Goal: Task Accomplishment & Management: Use online tool/utility

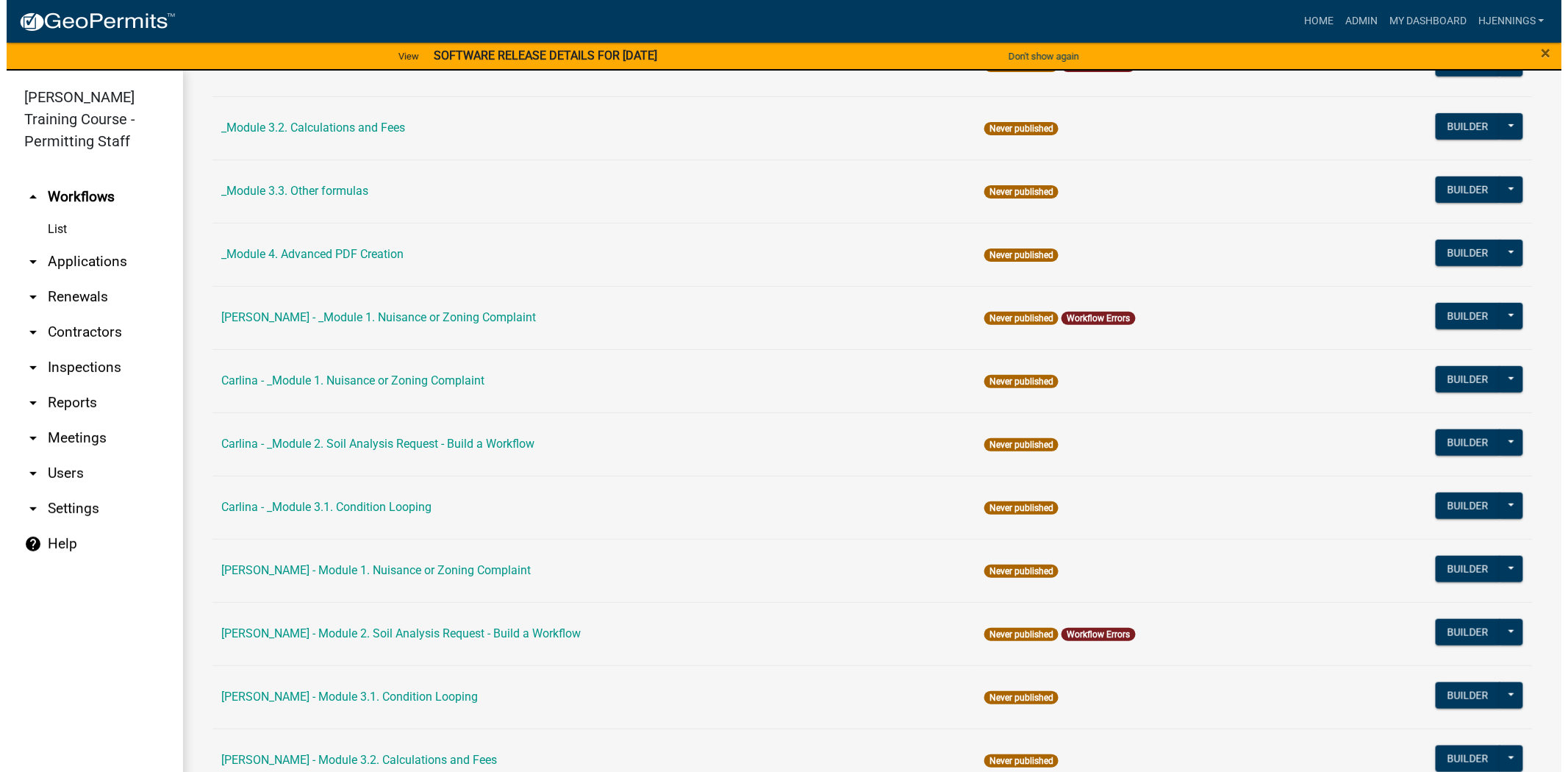
scroll to position [376, 0]
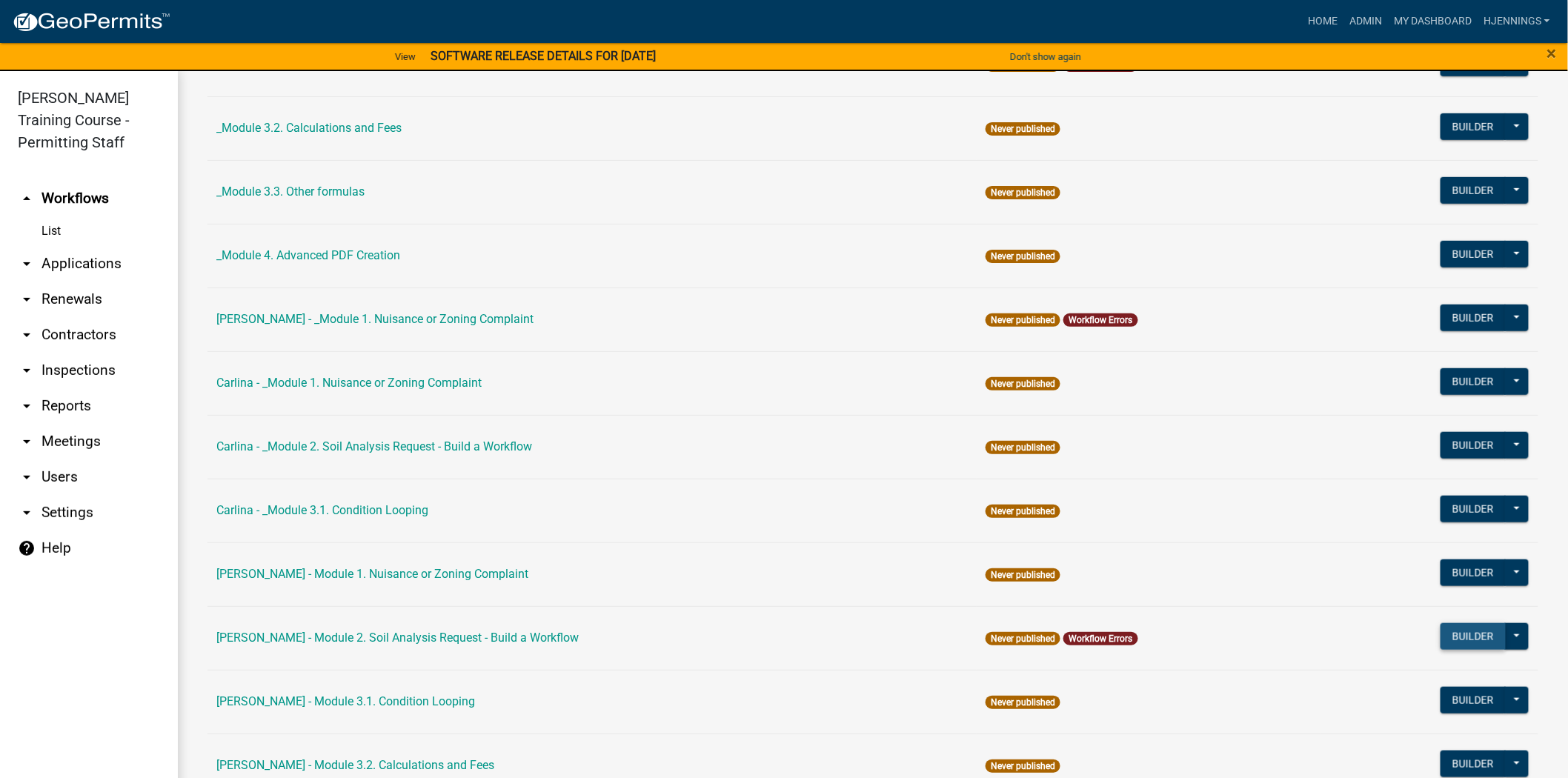
click at [1441, 626] on button "Builder" at bounding box center [1473, 636] width 65 height 27
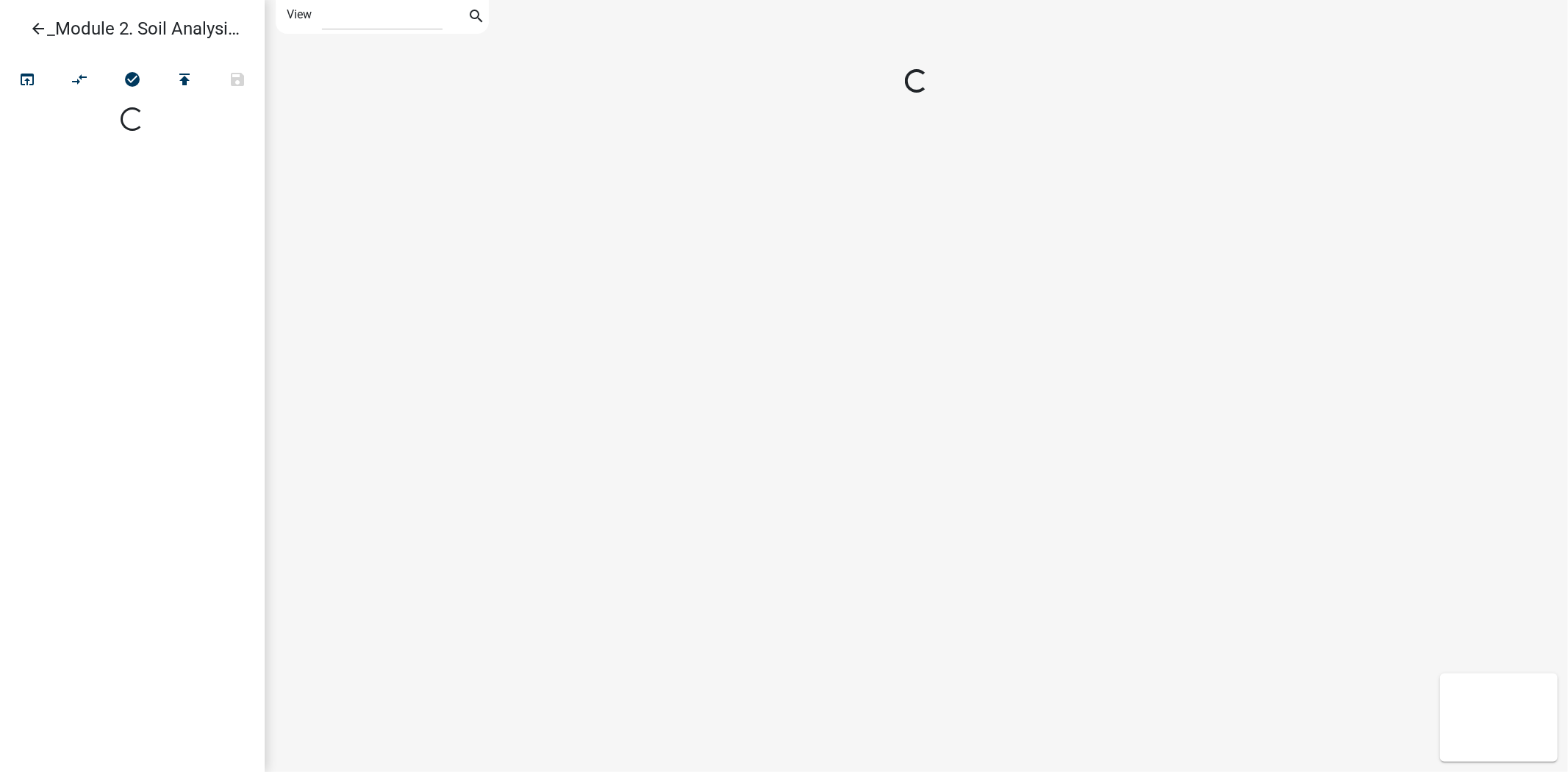
select select "1"
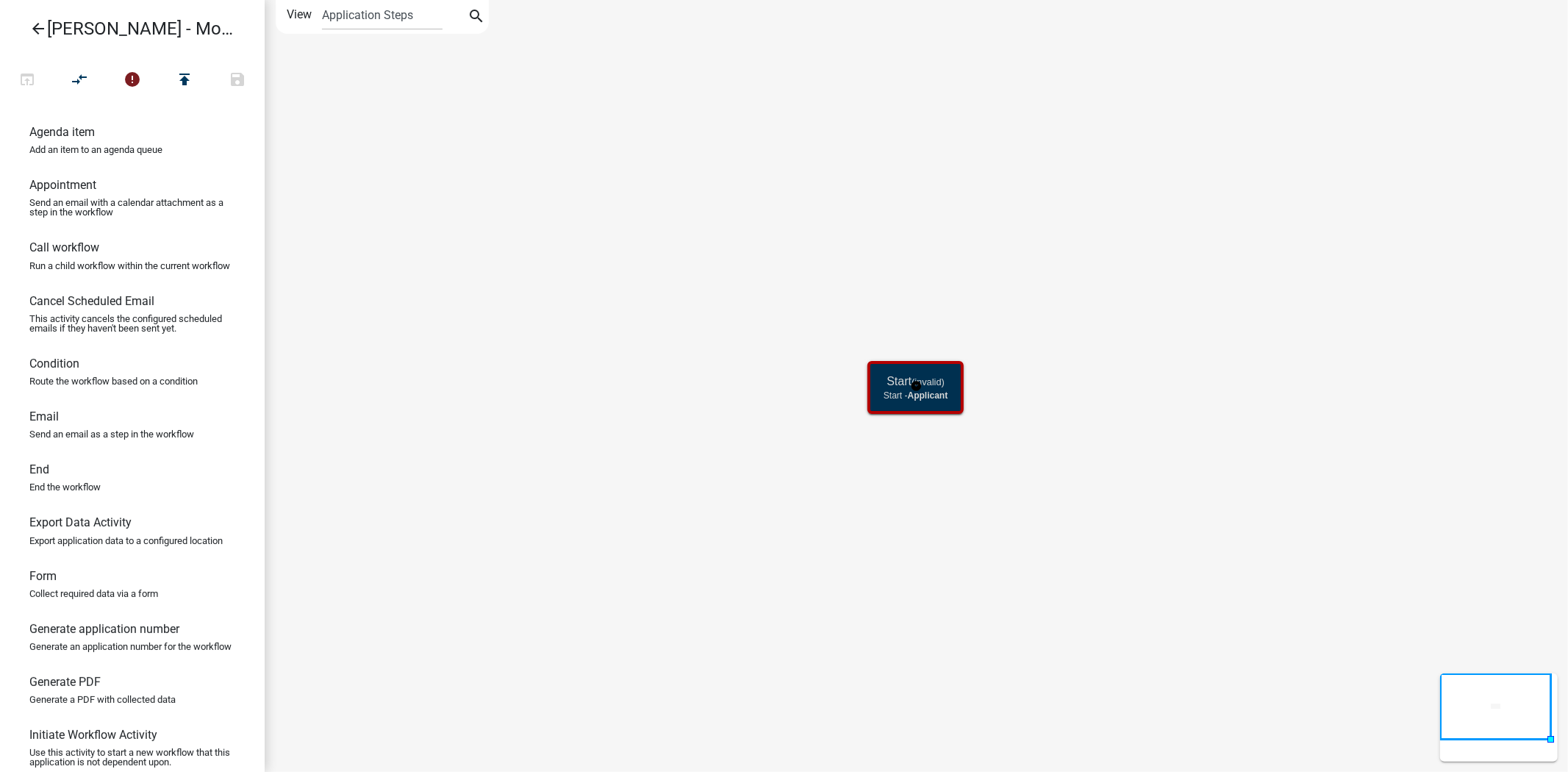
click at [894, 382] on h5 "Start (invalid)" at bounding box center [915, 381] width 64 height 14
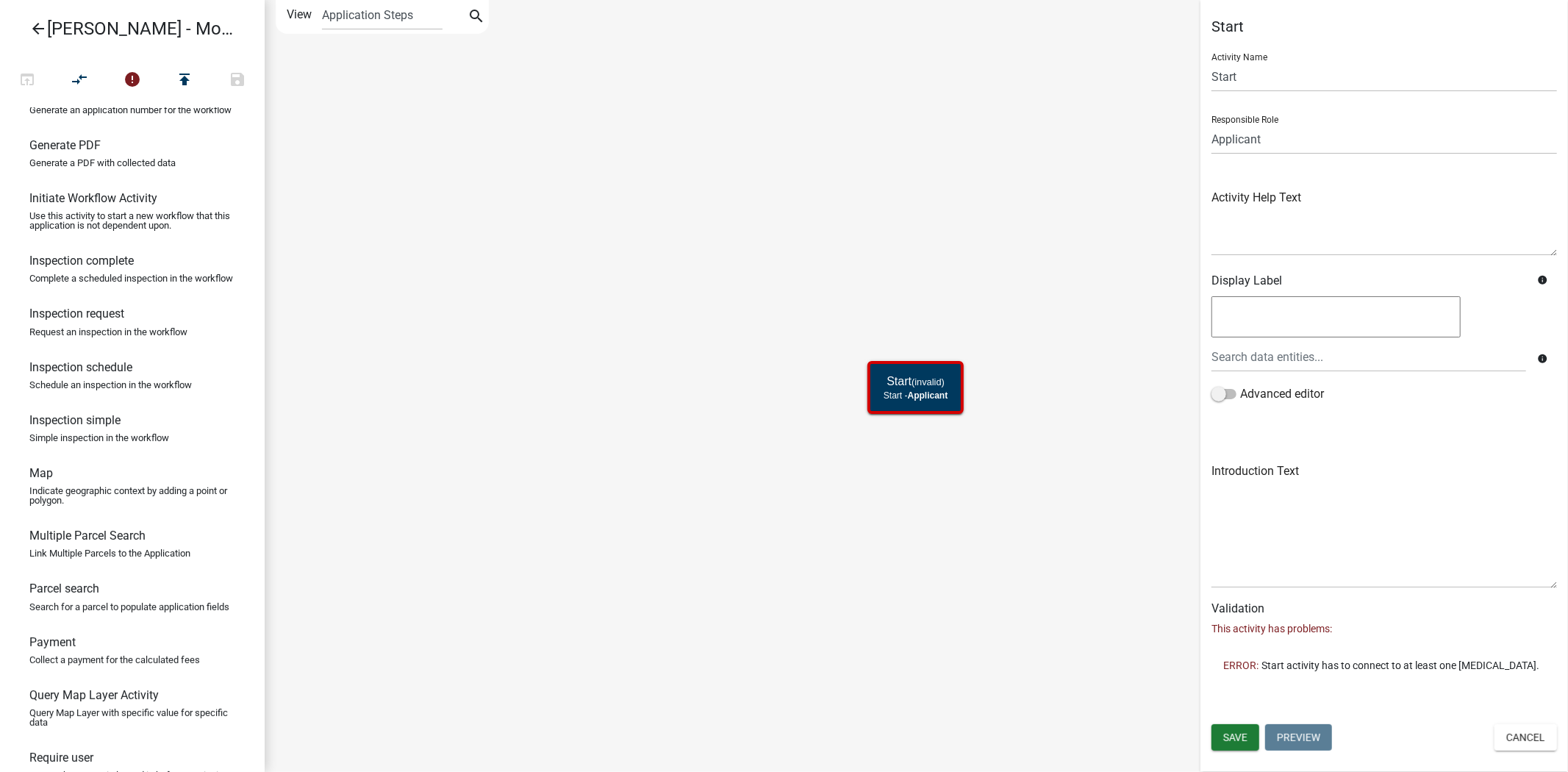
scroll to position [542, 0]
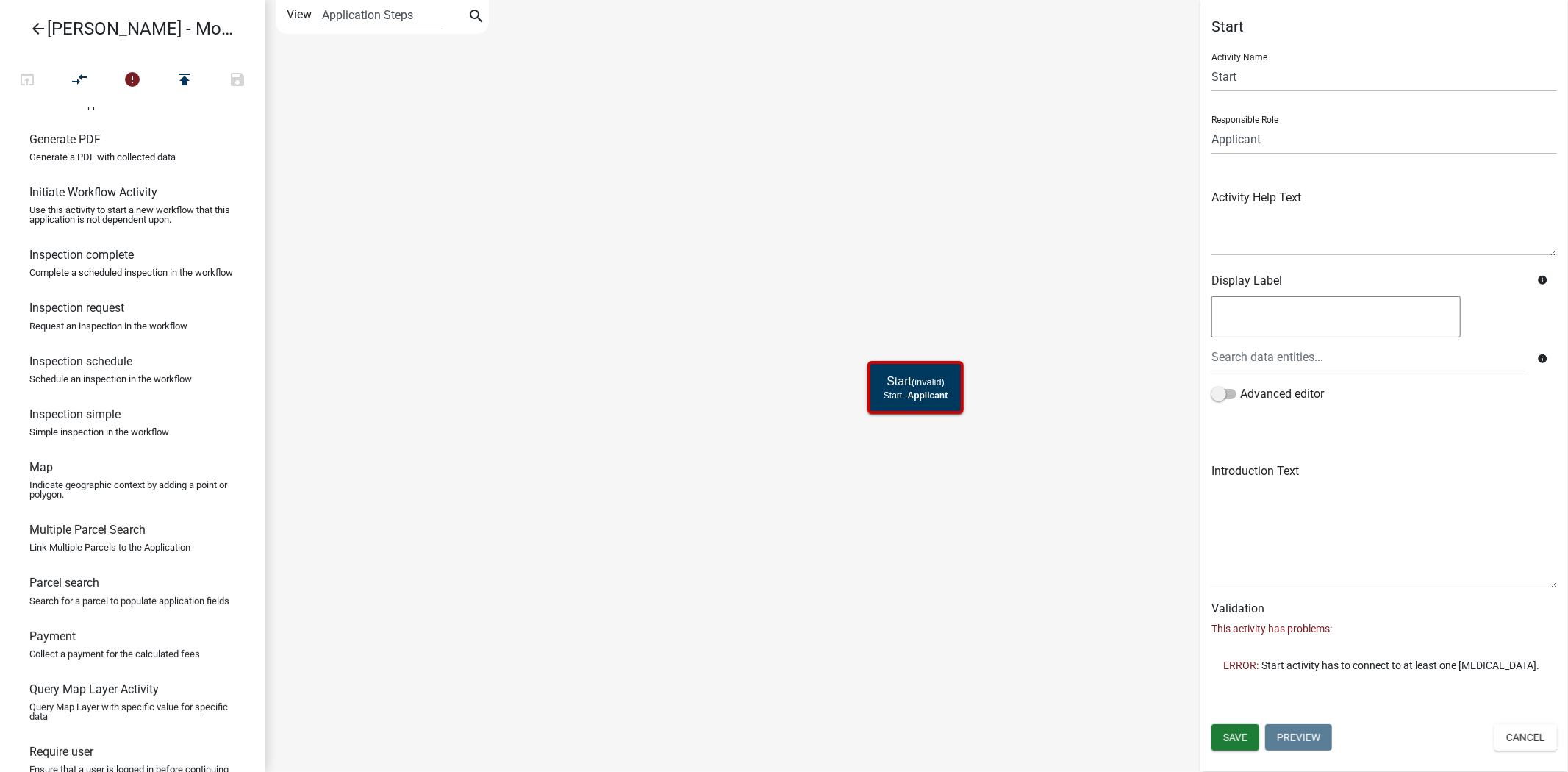
click at [137, 623] on link "Parcel search Search for a parcel to populate application fields" at bounding box center [132, 596] width 264 height 53
drag, startPoint x: 108, startPoint y: 652, endPoint x: 873, endPoint y: 456, distance: 789.7
click at [873, 456] on div "arrow_back [PERSON_NAME] - Module 2. Soil Analysis Request - Build a Workflow o…" at bounding box center [784, 386] width 1568 height 772
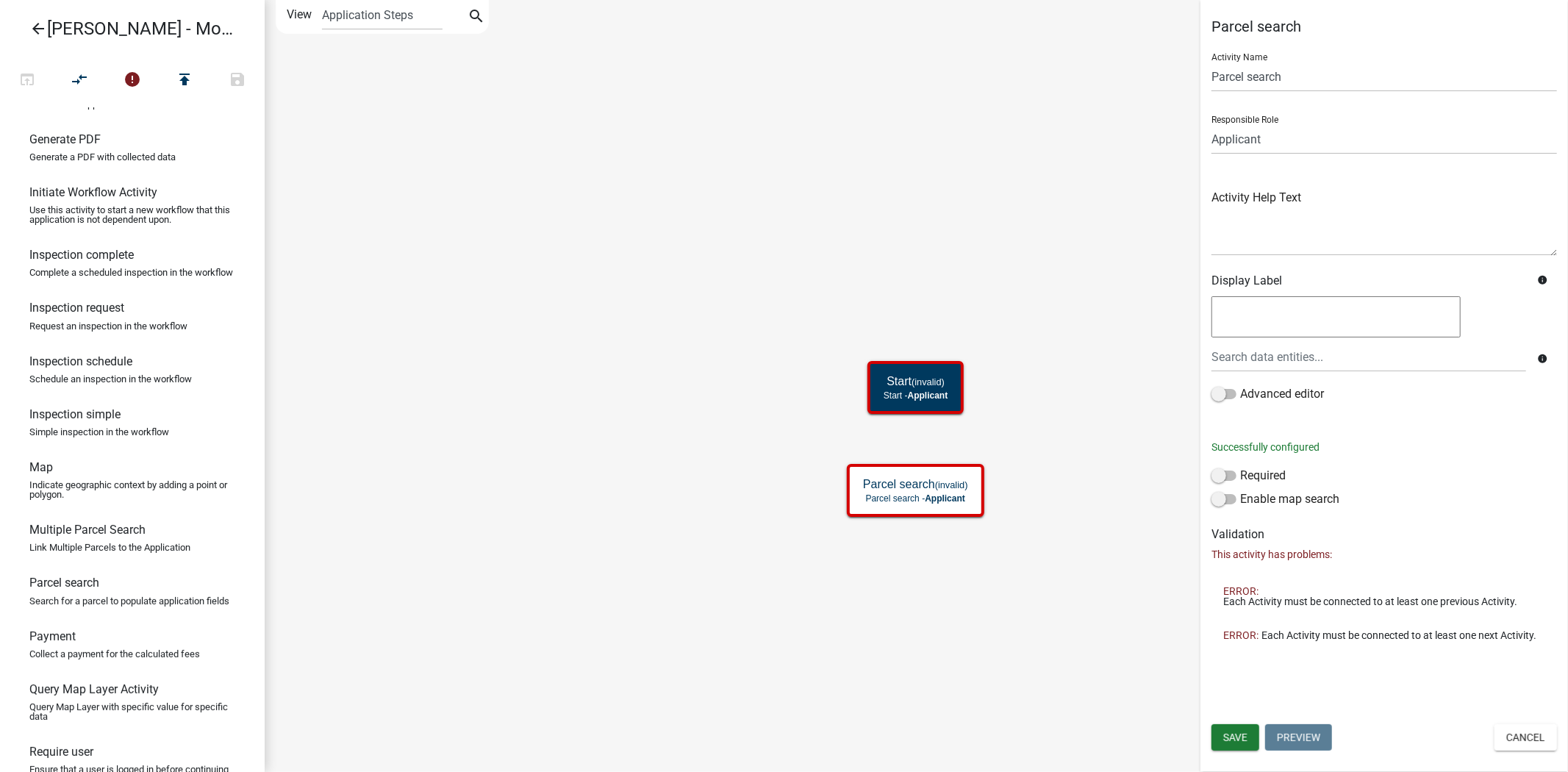
click at [784, 402] on icon "Start (invalid) Start - Applicant Parcel search (invalid) Parcel search - Appli…" at bounding box center [916, 386] width 1301 height 770
click at [810, 415] on icon "Start (invalid) Start - Applicant Parcel search Parcel search - Applicant" at bounding box center [916, 386] width 1301 height 770
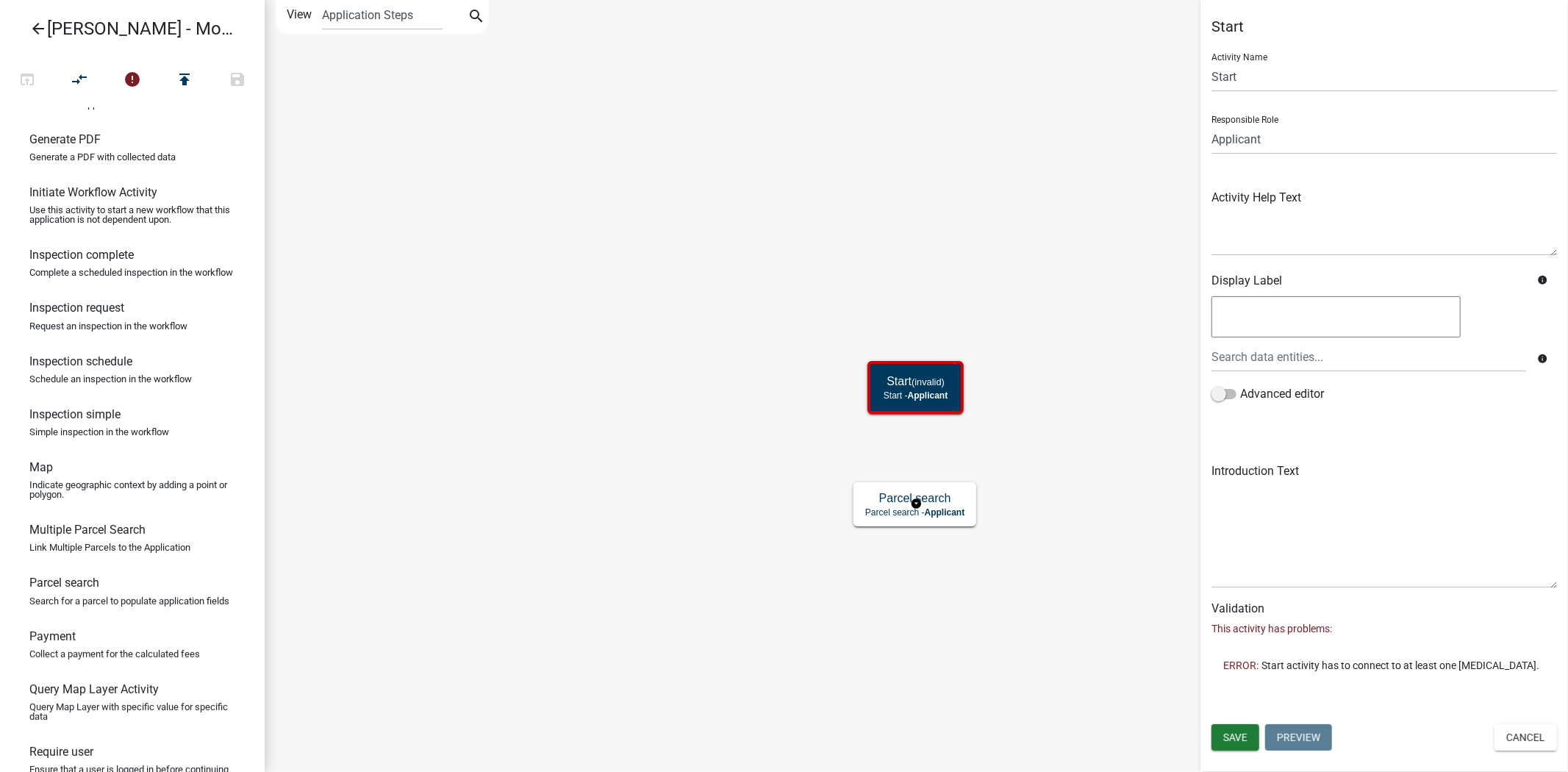
click at [929, 529] on rect at bounding box center [917, 504] width 131 height 53
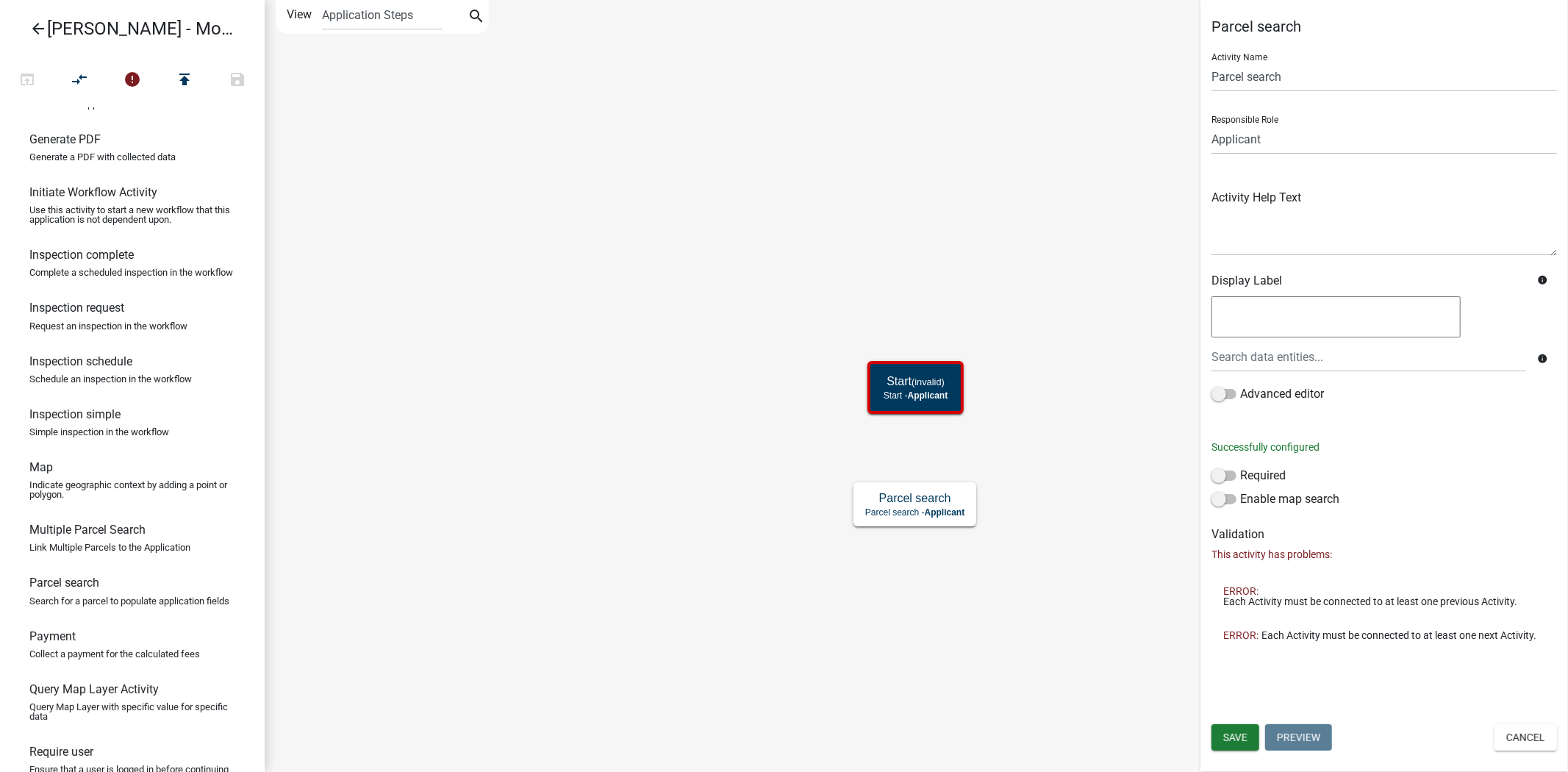
click at [921, 463] on icon "Start (invalid) Start - Applicant Parcel search Parcel search - Applicant" at bounding box center [916, 386] width 1301 height 770
click at [794, 393] on icon "Start (invalid) Start - Applicant Parcel search Parcel search - Applicant" at bounding box center [916, 386] width 1301 height 770
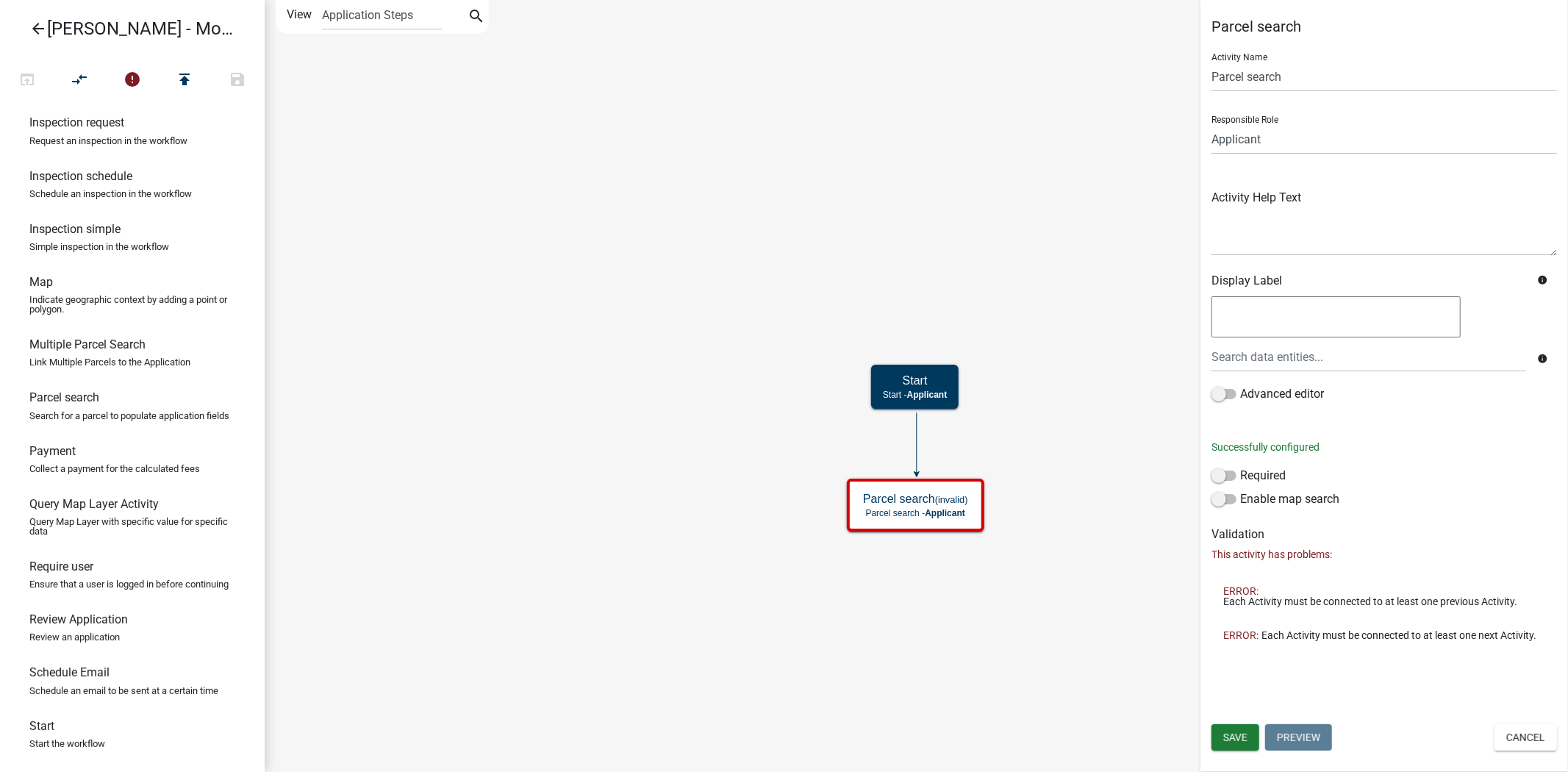
scroll to position [792, 0]
drag, startPoint x: 141, startPoint y: 575, endPoint x: 860, endPoint y: 607, distance: 719.7
click at [860, 607] on div "arrow_back [PERSON_NAME] - Module 2. Soil Analysis Request - Build a Workflow o…" at bounding box center [784, 386] width 1568 height 772
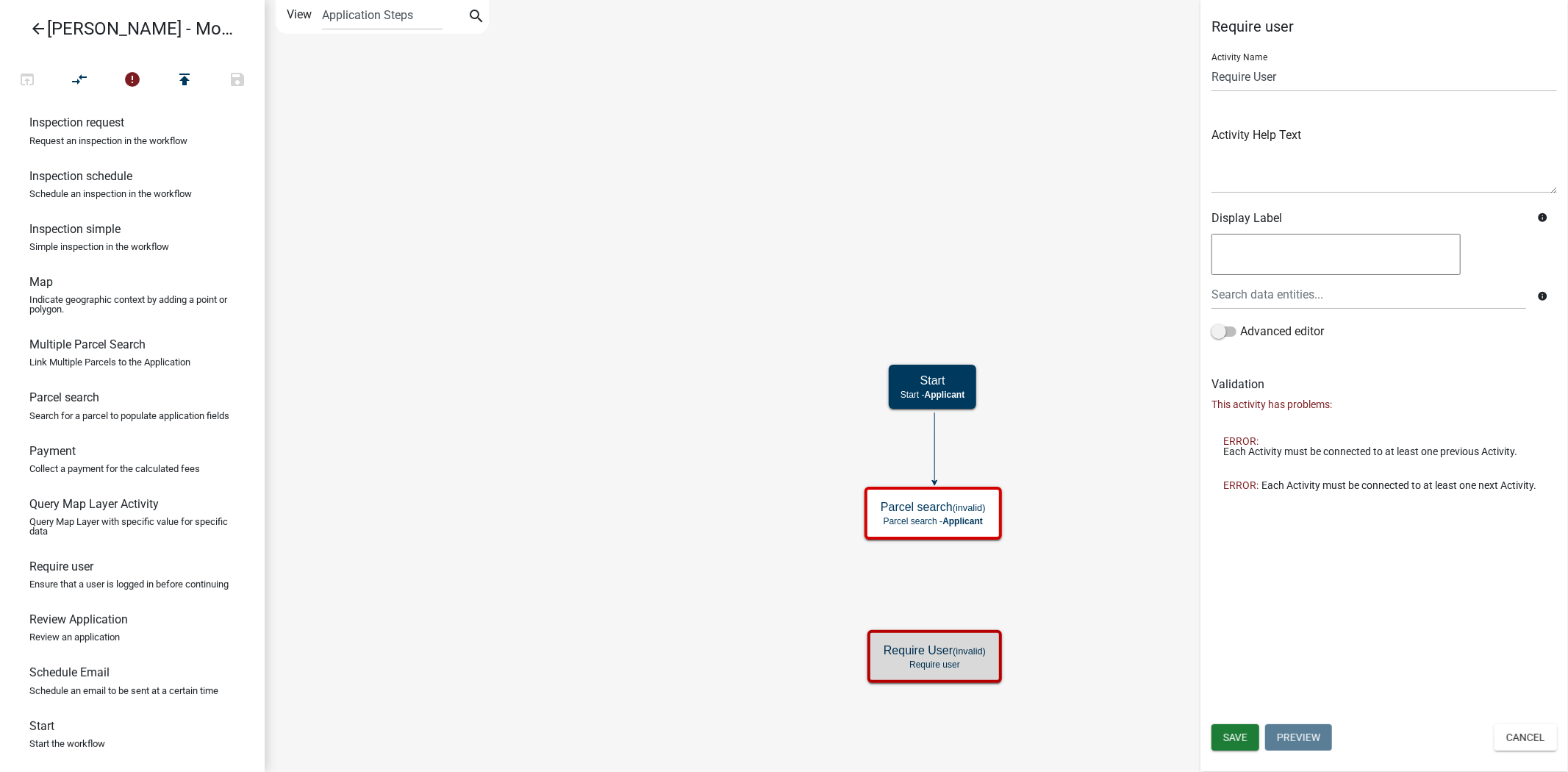
click at [807, 467] on icon "Start Start - Applicant Parcel search (invalid) Parcel search - Applicant Requi…" at bounding box center [916, 386] width 1301 height 770
click at [810, 540] on icon "Start Start - Applicant Parcel search (invalid) Parcel search - Applicant Requi…" at bounding box center [916, 386] width 1301 height 770
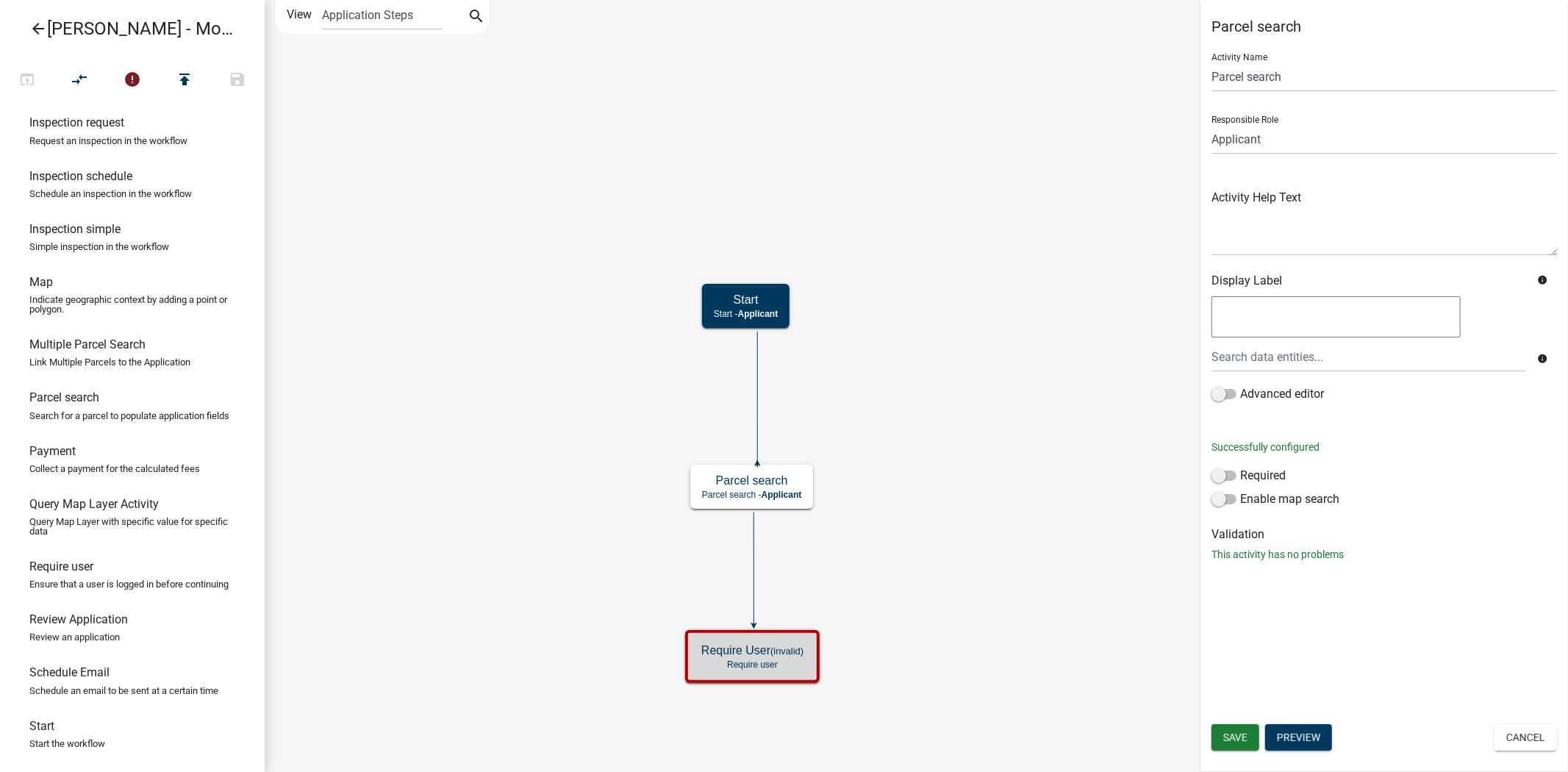
click at [875, 620] on icon "Start Start - Applicant Parcel search Parcel search - Applicant Require User (i…" at bounding box center [916, 386] width 1301 height 770
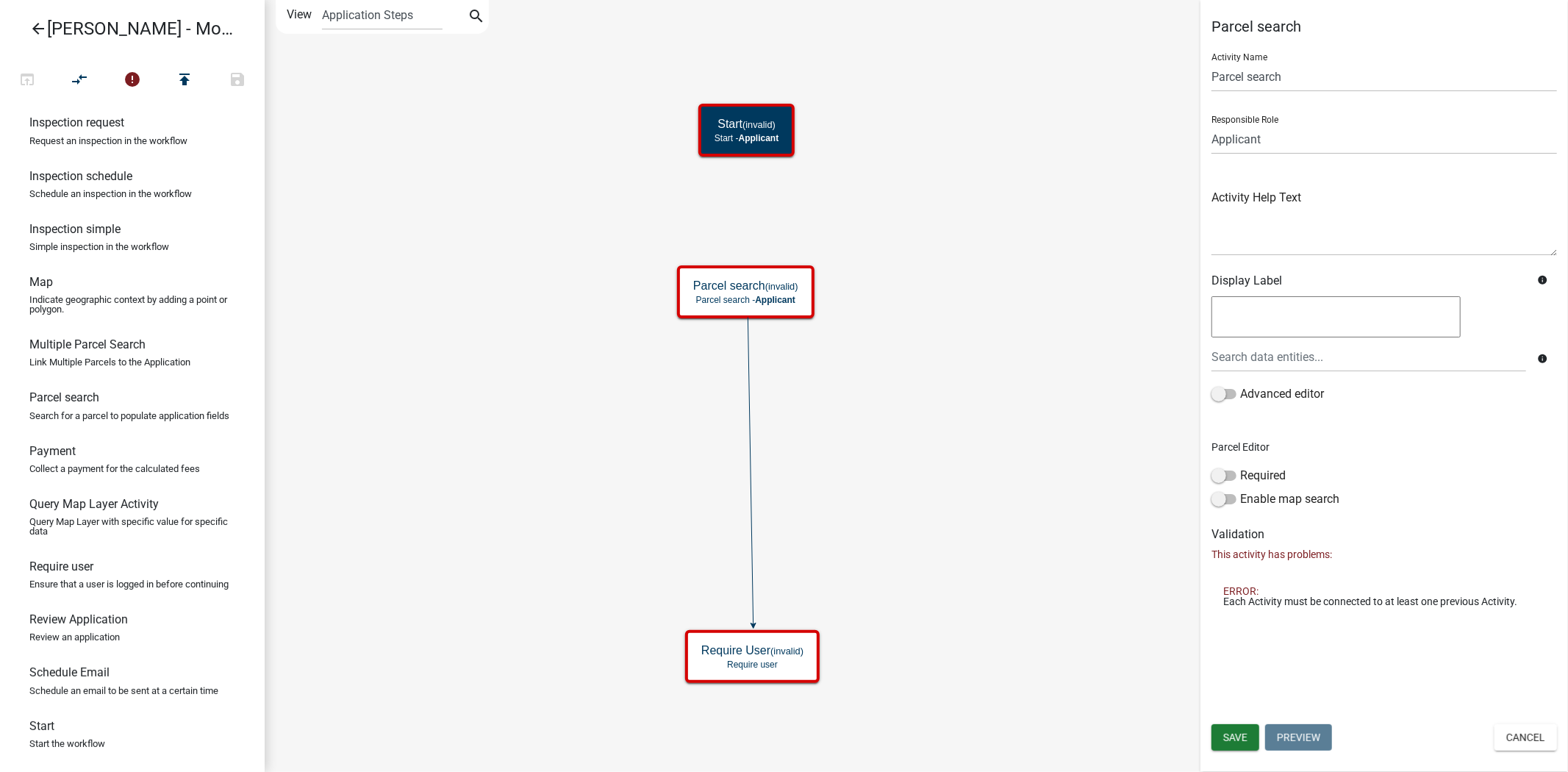
click at [802, 390] on icon "Start (invalid) Start - Applicant Parcel search (invalid) Parcel search - Appli…" at bounding box center [916, 386] width 1301 height 770
click at [748, 413] on icon at bounding box center [750, 470] width 5 height 307
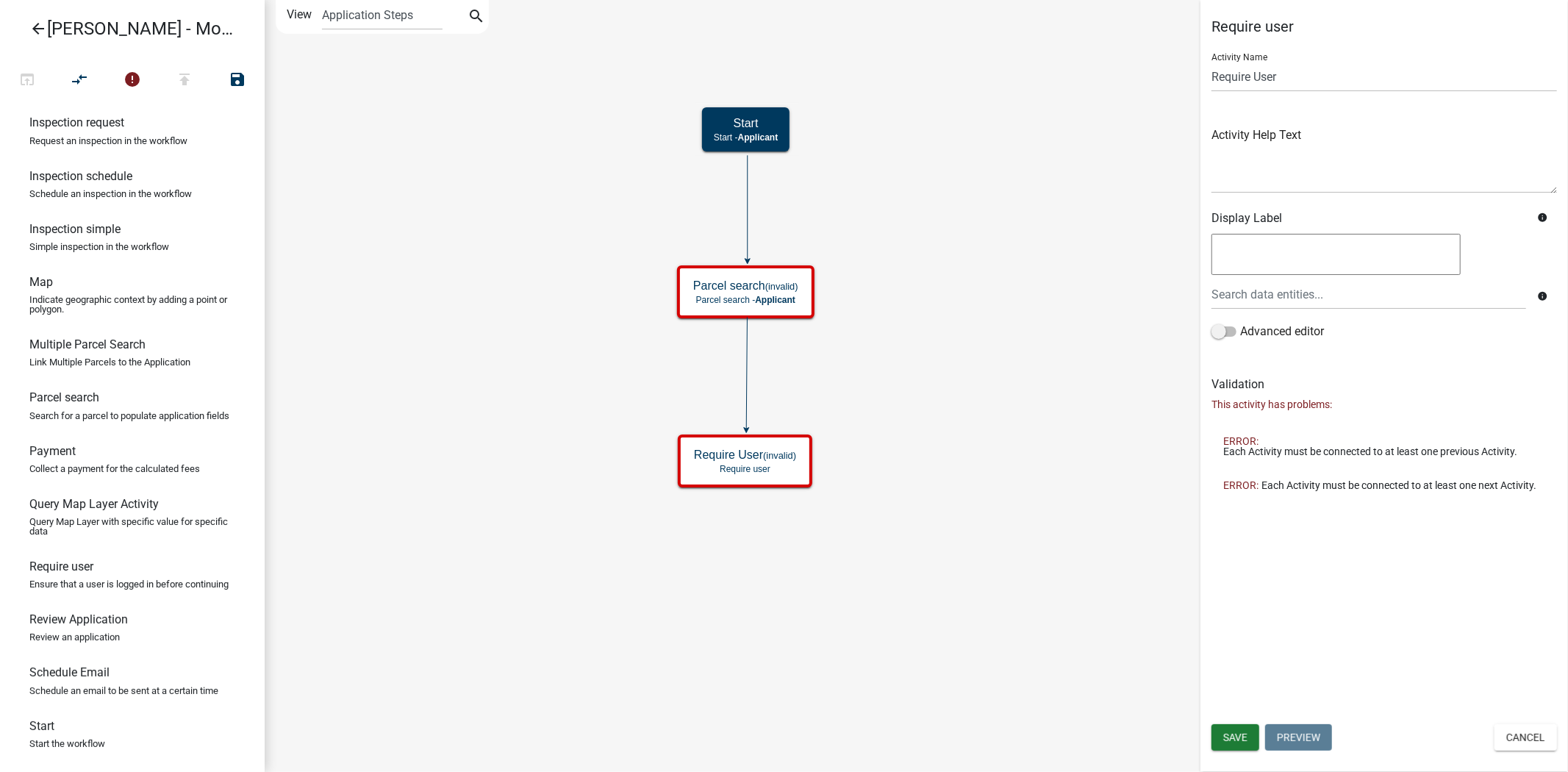
click at [634, 371] on icon "Start Start - Applicant Parcel search (invalid) Parcel search - Applicant Requi…" at bounding box center [916, 386] width 1301 height 770
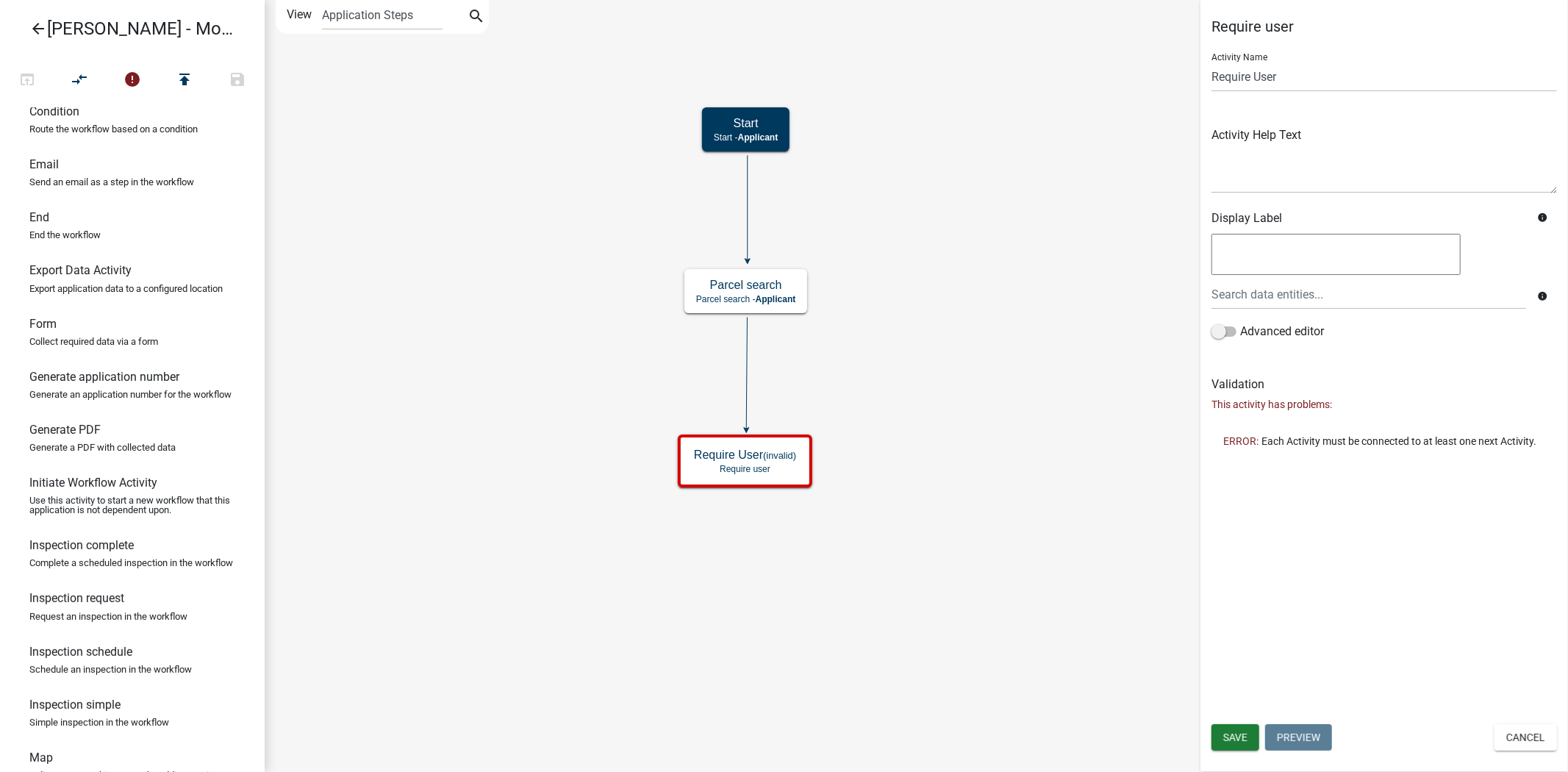
scroll to position [251, 0]
drag, startPoint x: 96, startPoint y: 366, endPoint x: 718, endPoint y: 556, distance: 650.4
click at [718, 556] on div "arrow_back [PERSON_NAME] - Module 2. Soil Analysis Request - Build a Workflow o…" at bounding box center [784, 386] width 1568 height 772
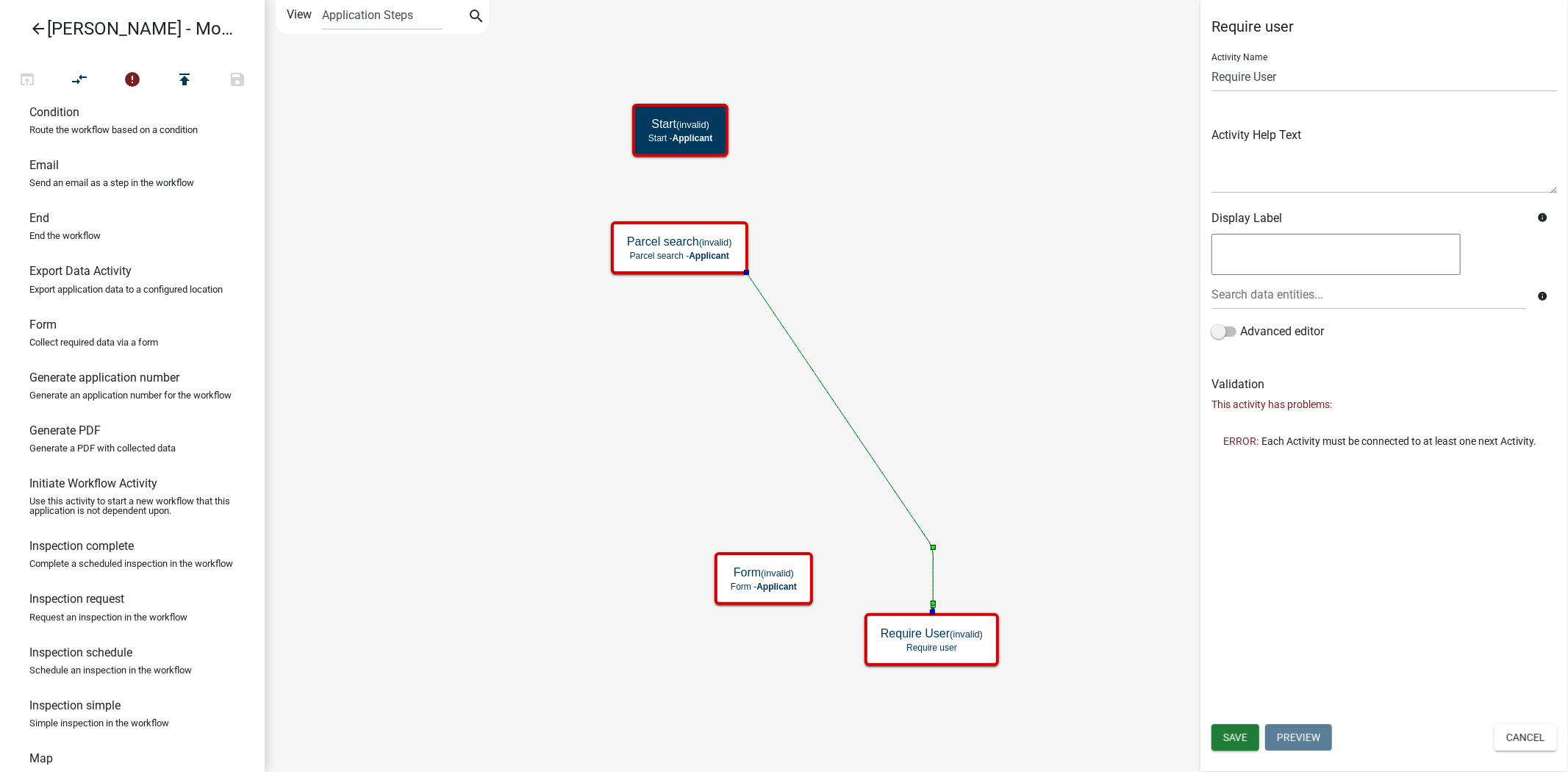
click at [810, 369] on icon at bounding box center [839, 440] width 186 height 335
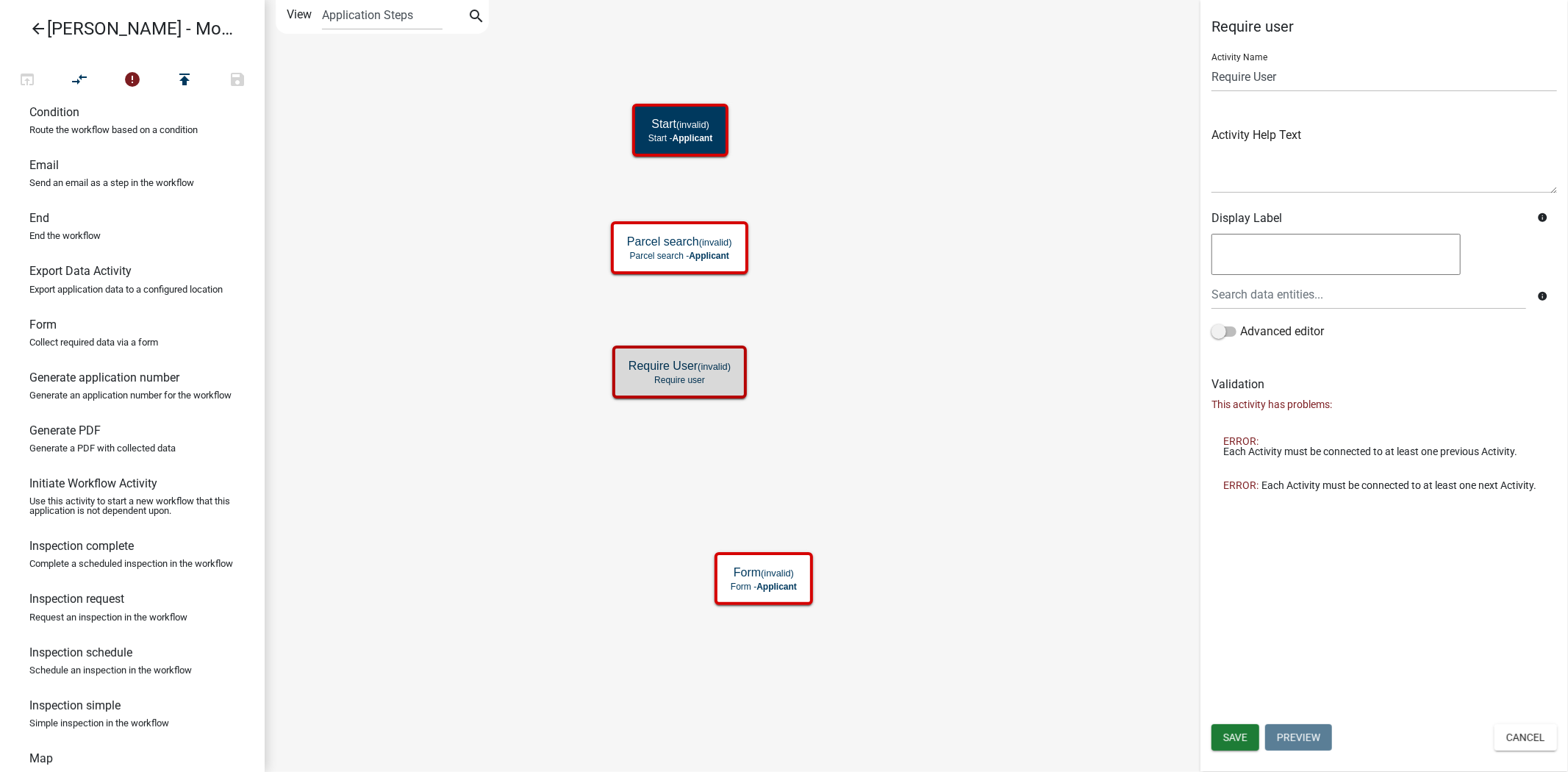
click at [799, 386] on icon "Start (invalid) Start - Applicant Parcel search (invalid) Parcel search - Appli…" at bounding box center [916, 386] width 1301 height 770
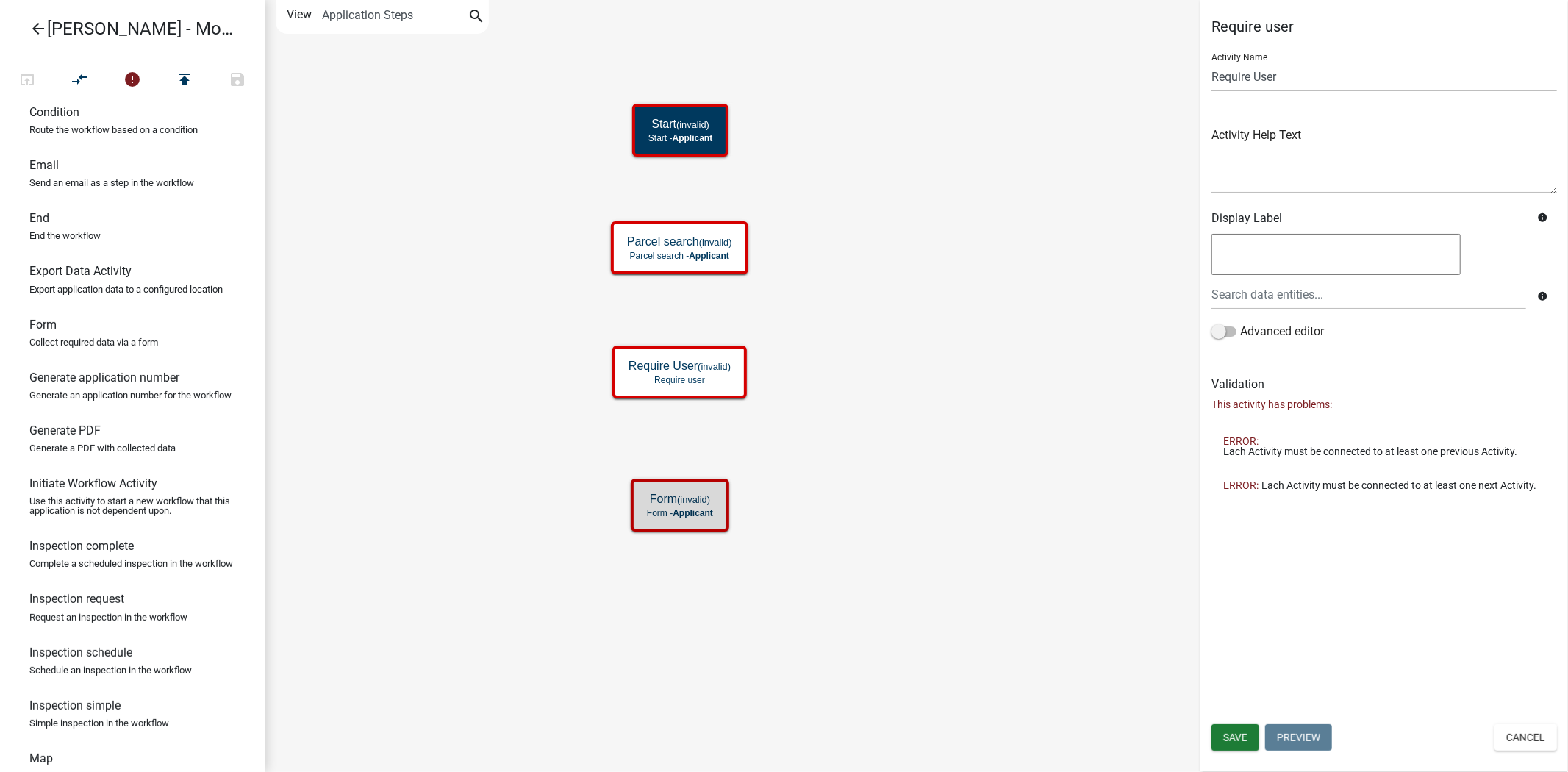
click at [823, 464] on icon "Start (invalid) Start - Applicant Parcel search (invalid) Parcel search - Appli…" at bounding box center [916, 386] width 1301 height 770
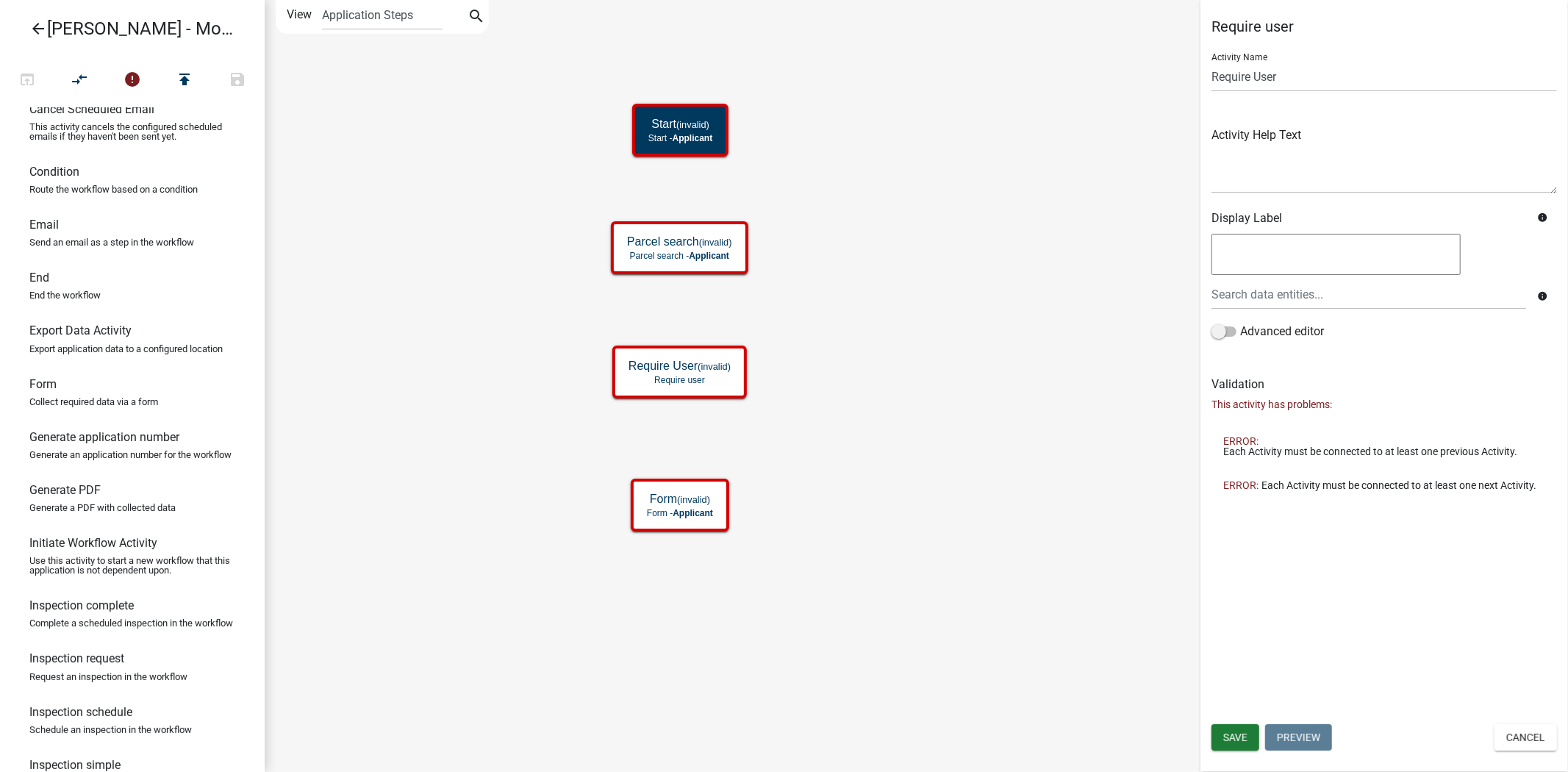
scroll to position [188, 0]
drag, startPoint x: 155, startPoint y: 271, endPoint x: 652, endPoint y: 603, distance: 597.7
click at [652, 603] on div "arrow_back [PERSON_NAME] - Module 2. Soil Analysis Request - Build a Workflow o…" at bounding box center [784, 386] width 1568 height 772
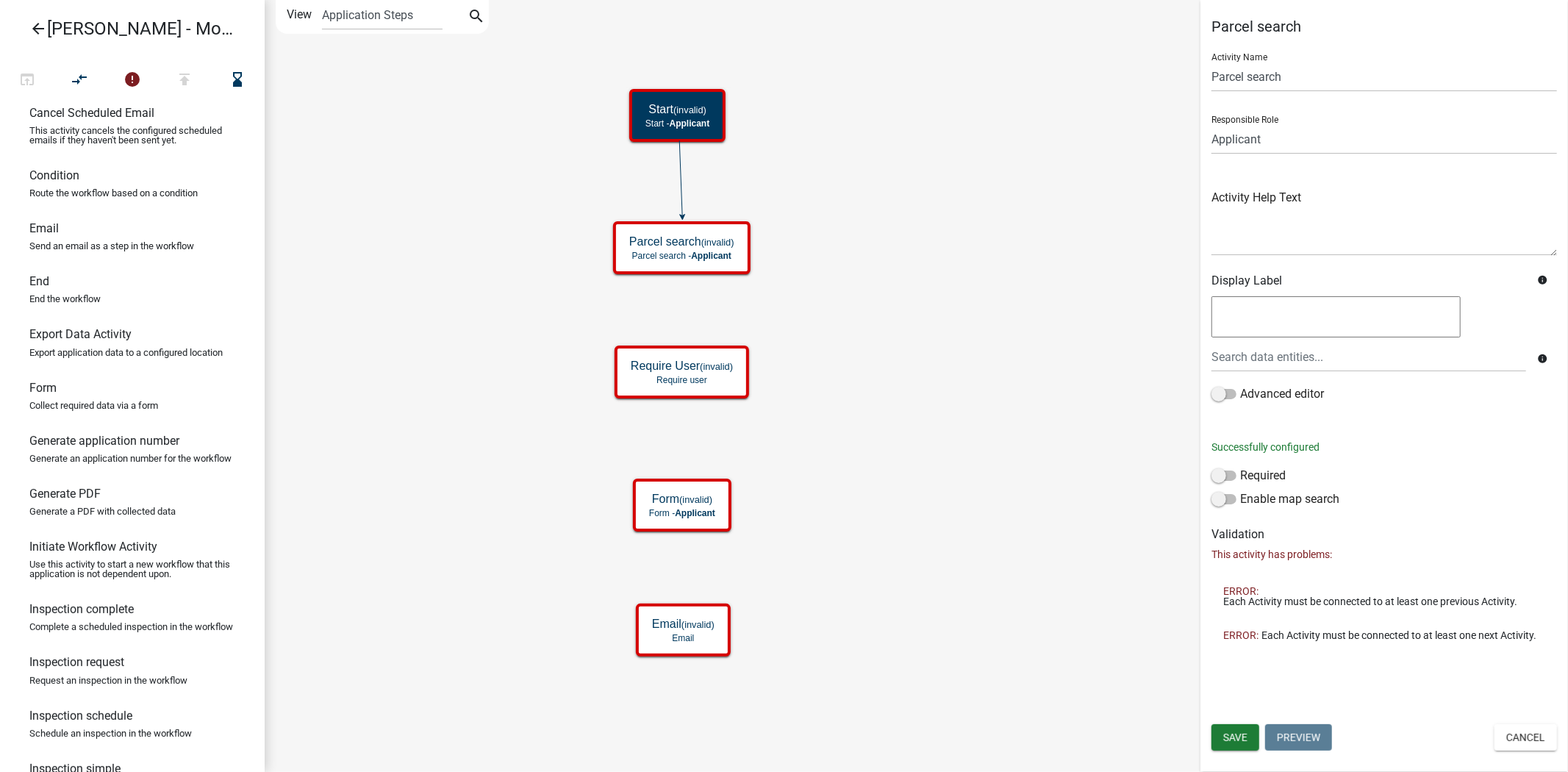
click at [663, 314] on icon "Start (invalid) Start - Applicant Parcel search (invalid) Parcel search - Appli…" at bounding box center [916, 386] width 1301 height 770
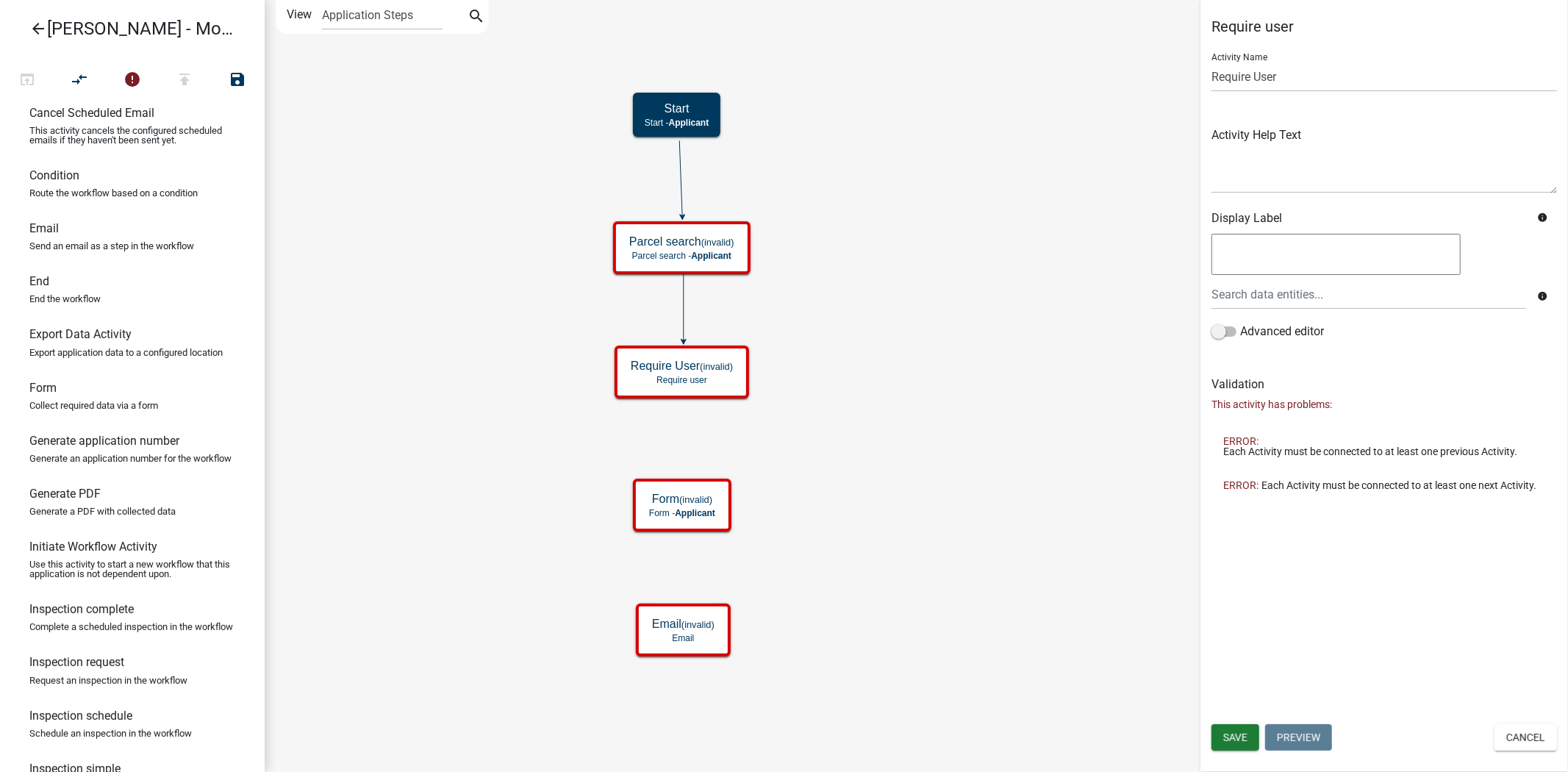
click at [671, 446] on icon "Start Start - Applicant Parcel search (invalid) Parcel search - Applicant Requi…" at bounding box center [916, 386] width 1301 height 770
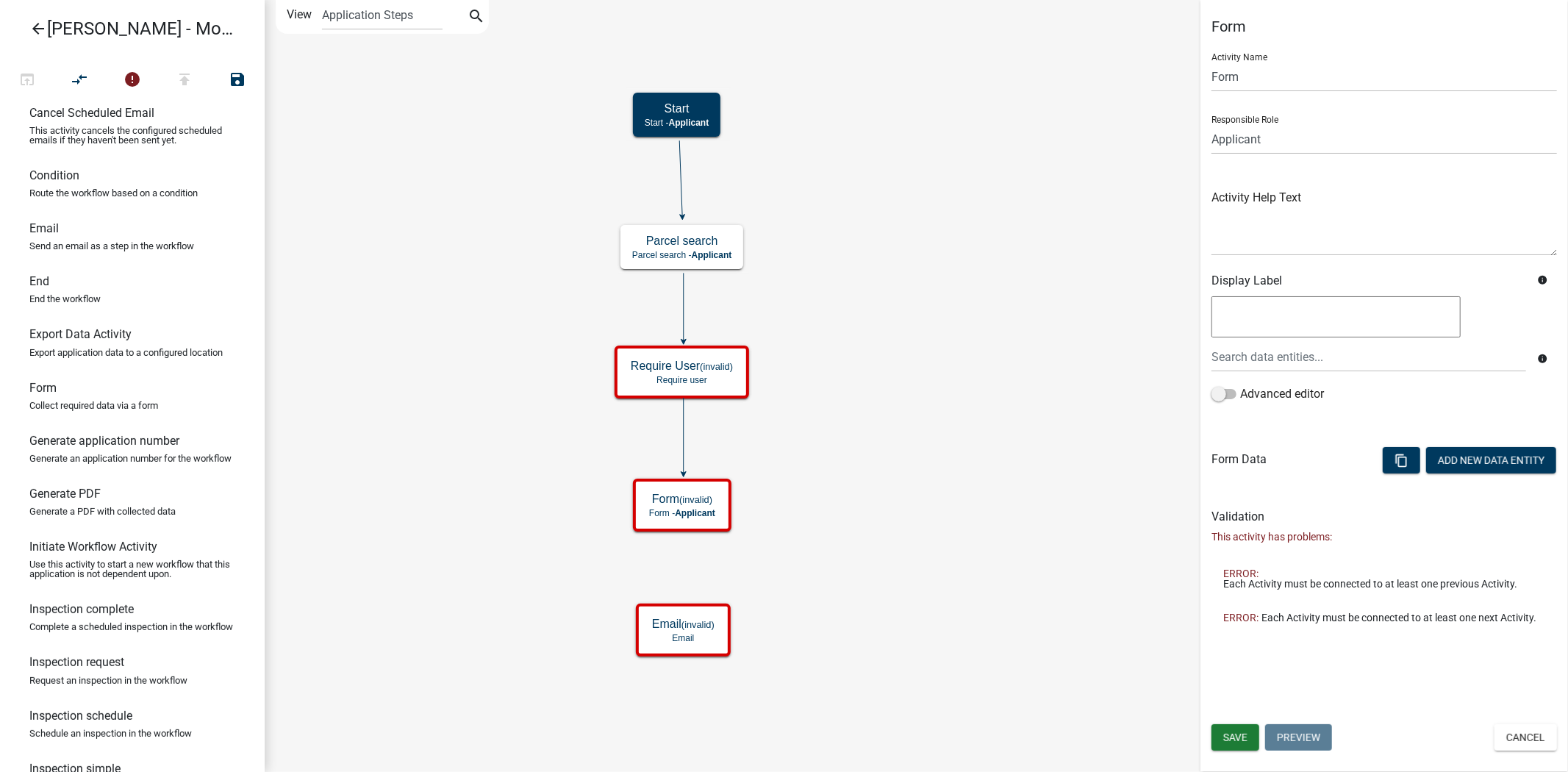
click at [663, 548] on icon "Start Start - Applicant Parcel search Parcel search - Applicant Require User (i…" at bounding box center [916, 386] width 1301 height 770
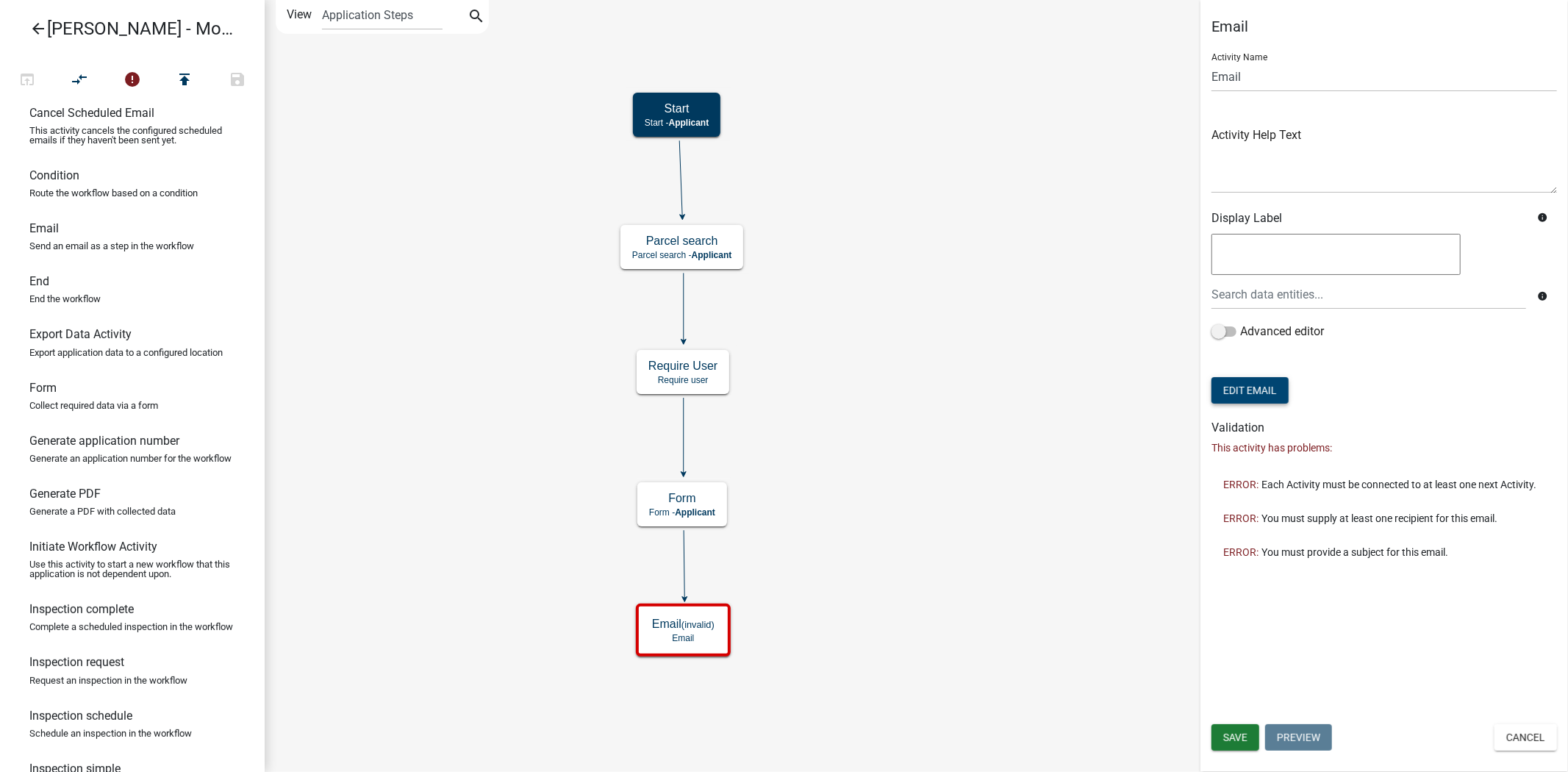
click at [1244, 399] on button "Edit Email" at bounding box center [1249, 390] width 77 height 26
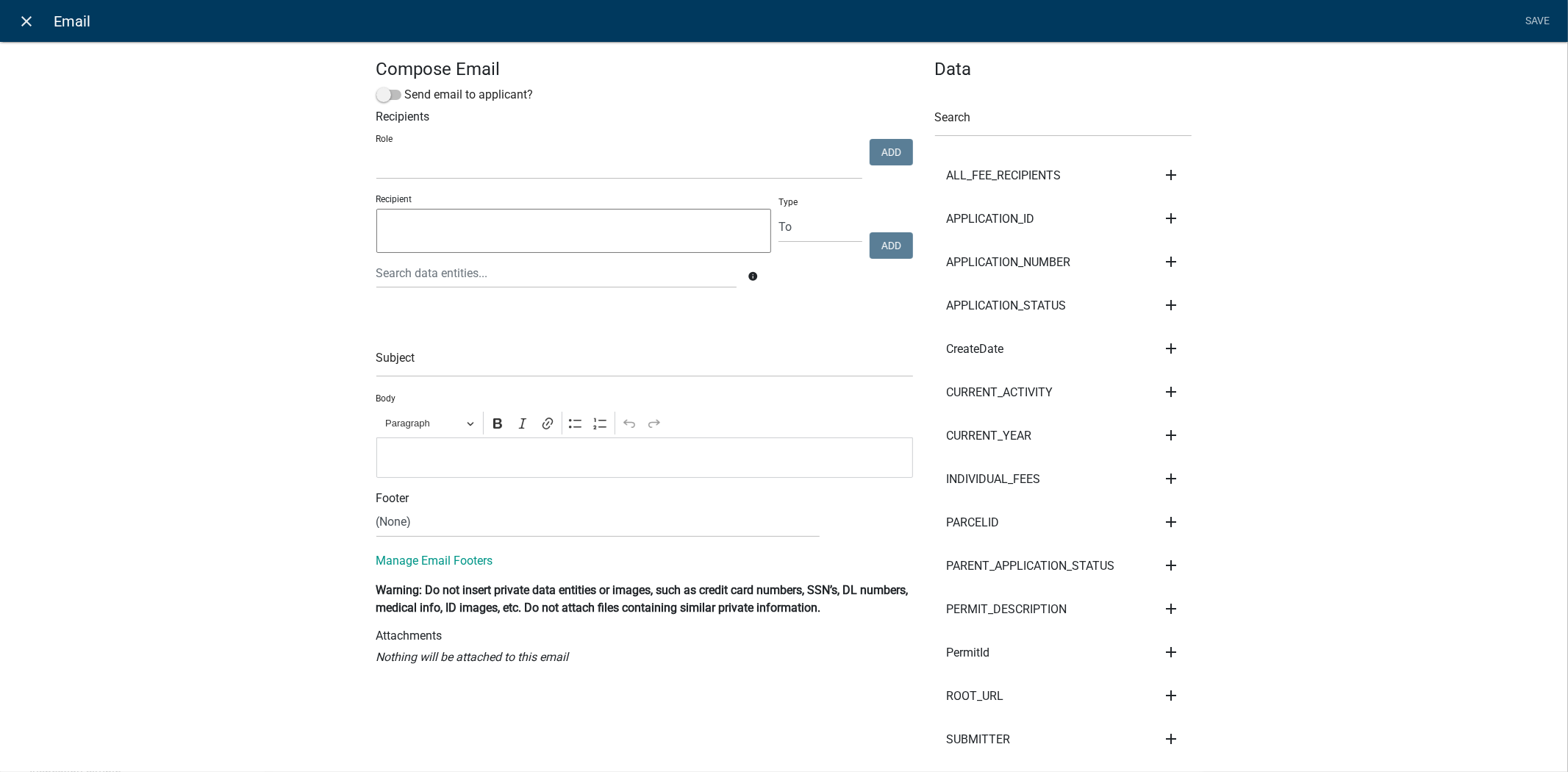
click at [27, 22] on icon "close" at bounding box center [27, 22] width 18 height 18
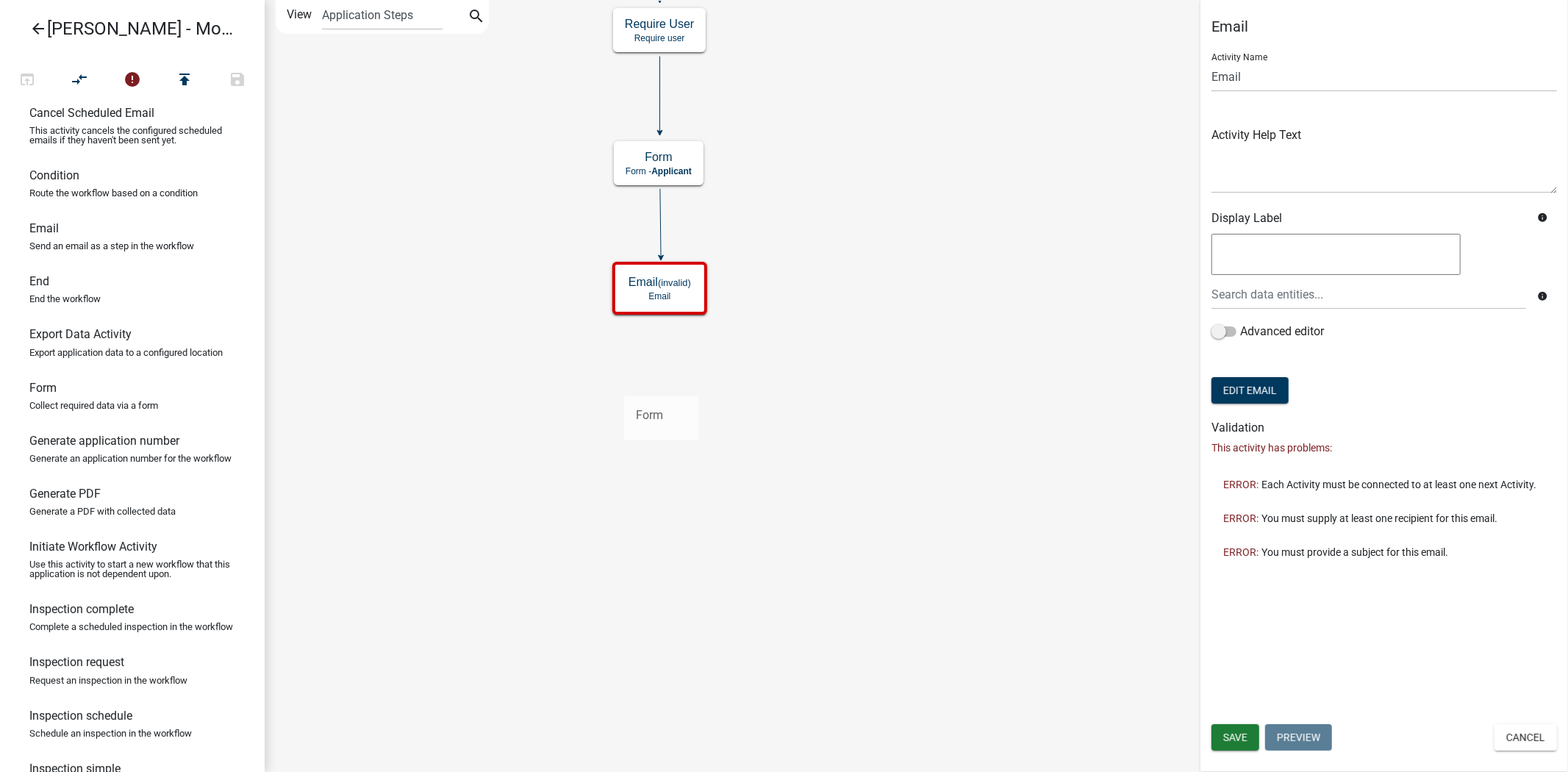
drag, startPoint x: 147, startPoint y: 415, endPoint x: 624, endPoint y: 384, distance: 478.0
click at [624, 384] on div "arrow_back [PERSON_NAME] - Module 2. Soil Analysis Request - Build a Workflow o…" at bounding box center [784, 386] width 1568 height 772
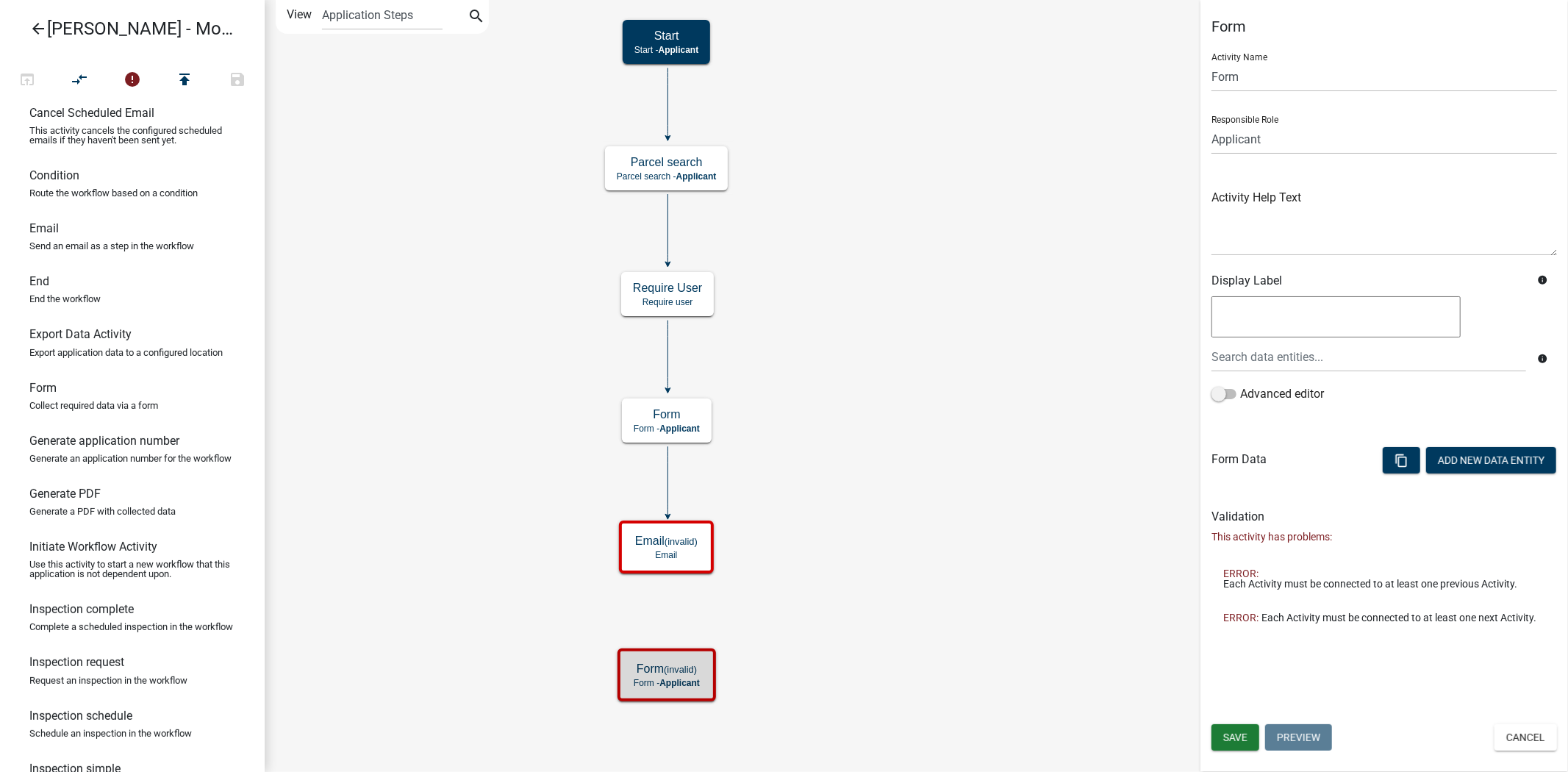
click at [751, 649] on icon "Start Start - Applicant Parcel search Parcel search - Applicant Require User Re…" at bounding box center [916, 386] width 1301 height 770
click at [484, 552] on icon "Start Start - Applicant Parcel search Parcel search - Applicant Require User Re…" at bounding box center [916, 386] width 1301 height 770
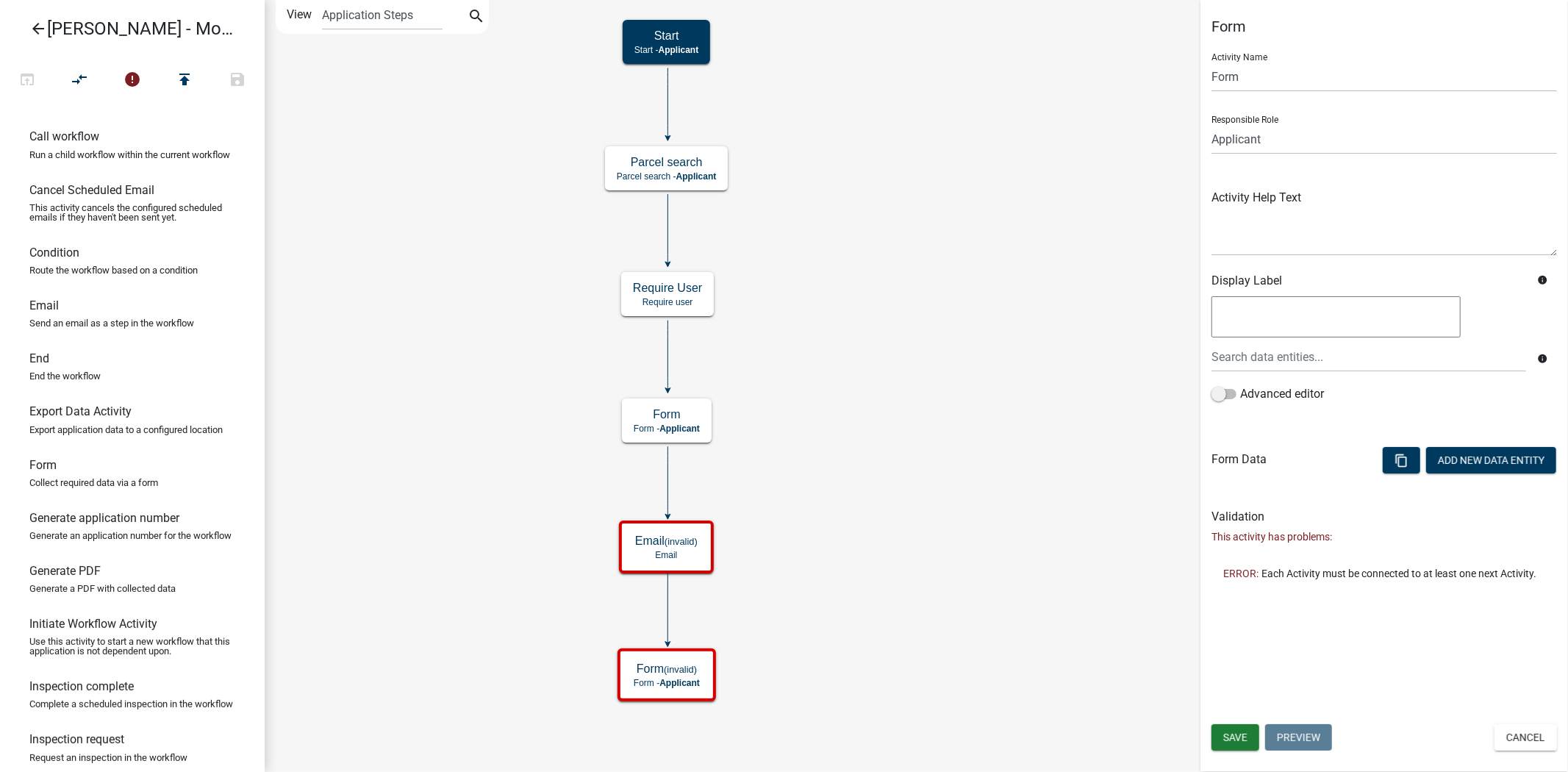
scroll to position [109, 0]
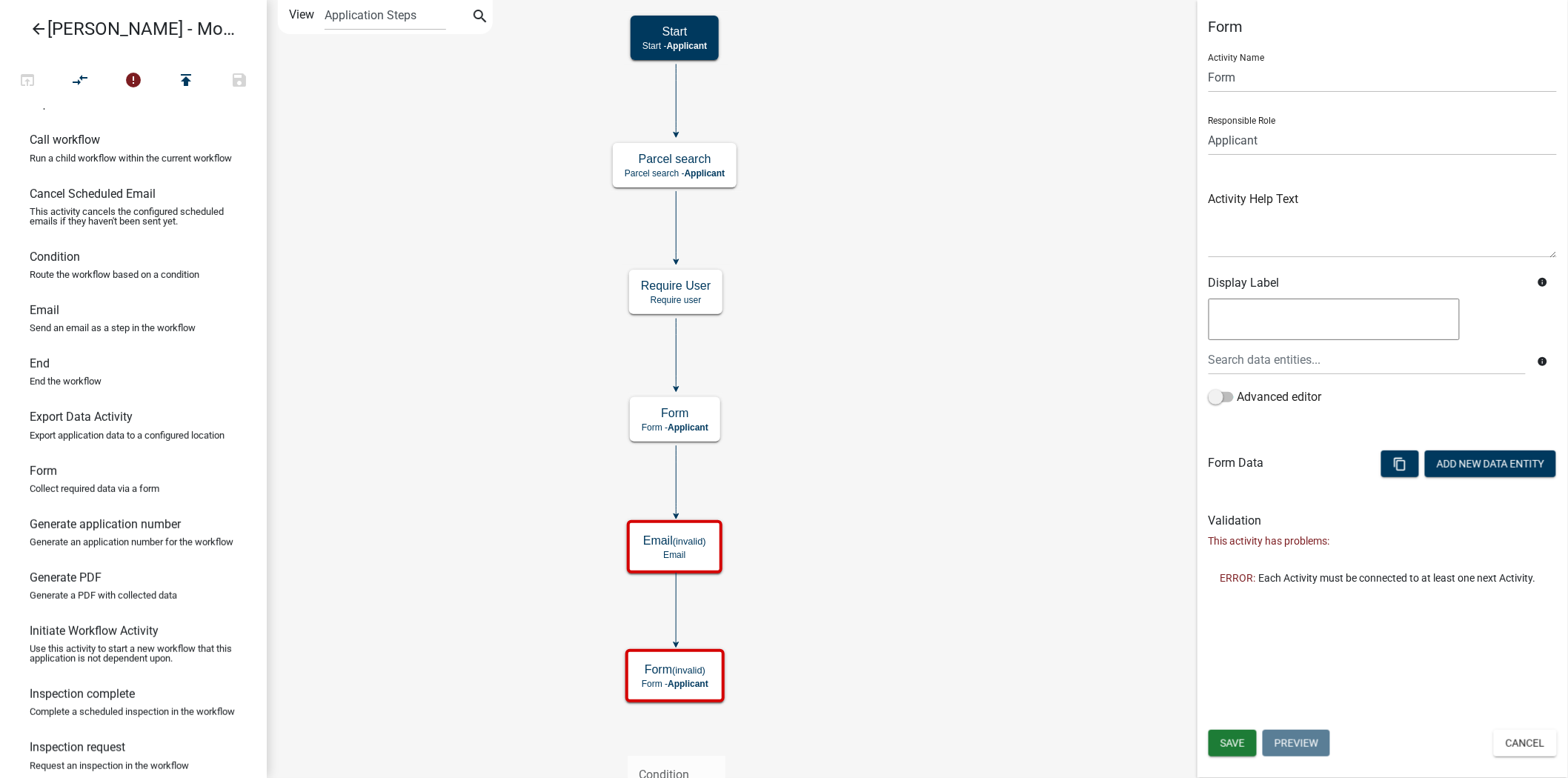
drag, startPoint x: 162, startPoint y: 278, endPoint x: 627, endPoint y: 743, distance: 657.6
click at [627, 743] on div "arrow_back [PERSON_NAME] - Module 2. Soil Analysis Request - Build a Workflow o…" at bounding box center [784, 389] width 1568 height 778
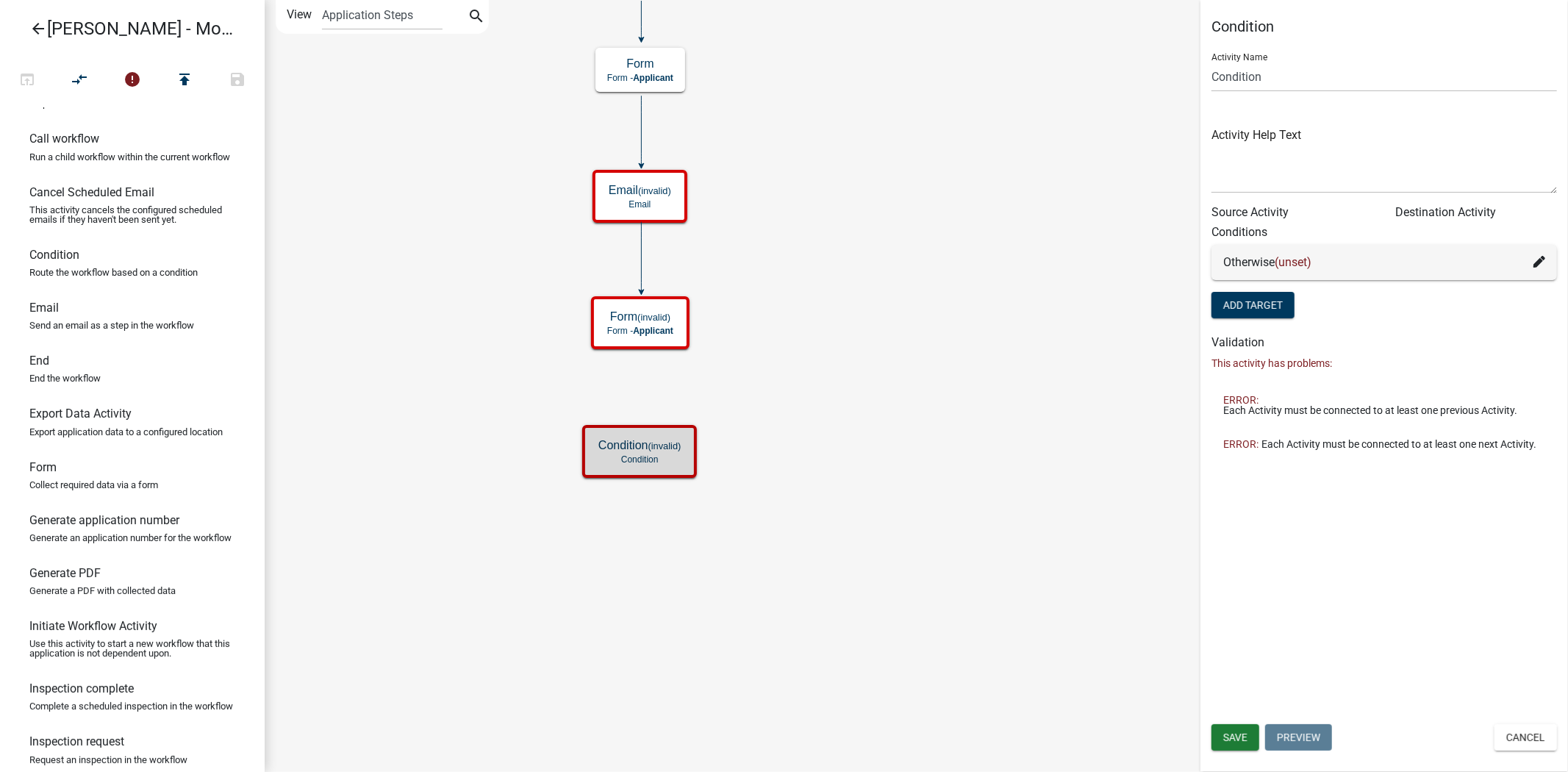
click at [574, 380] on icon "Start Start - Applicant Parcel search Parcel search - Applicant Require User Re…" at bounding box center [916, 386] width 1301 height 770
click at [528, 340] on icon "Start Start - Applicant Parcel search Parcel search - Applicant Require User Re…" at bounding box center [916, 386] width 1301 height 770
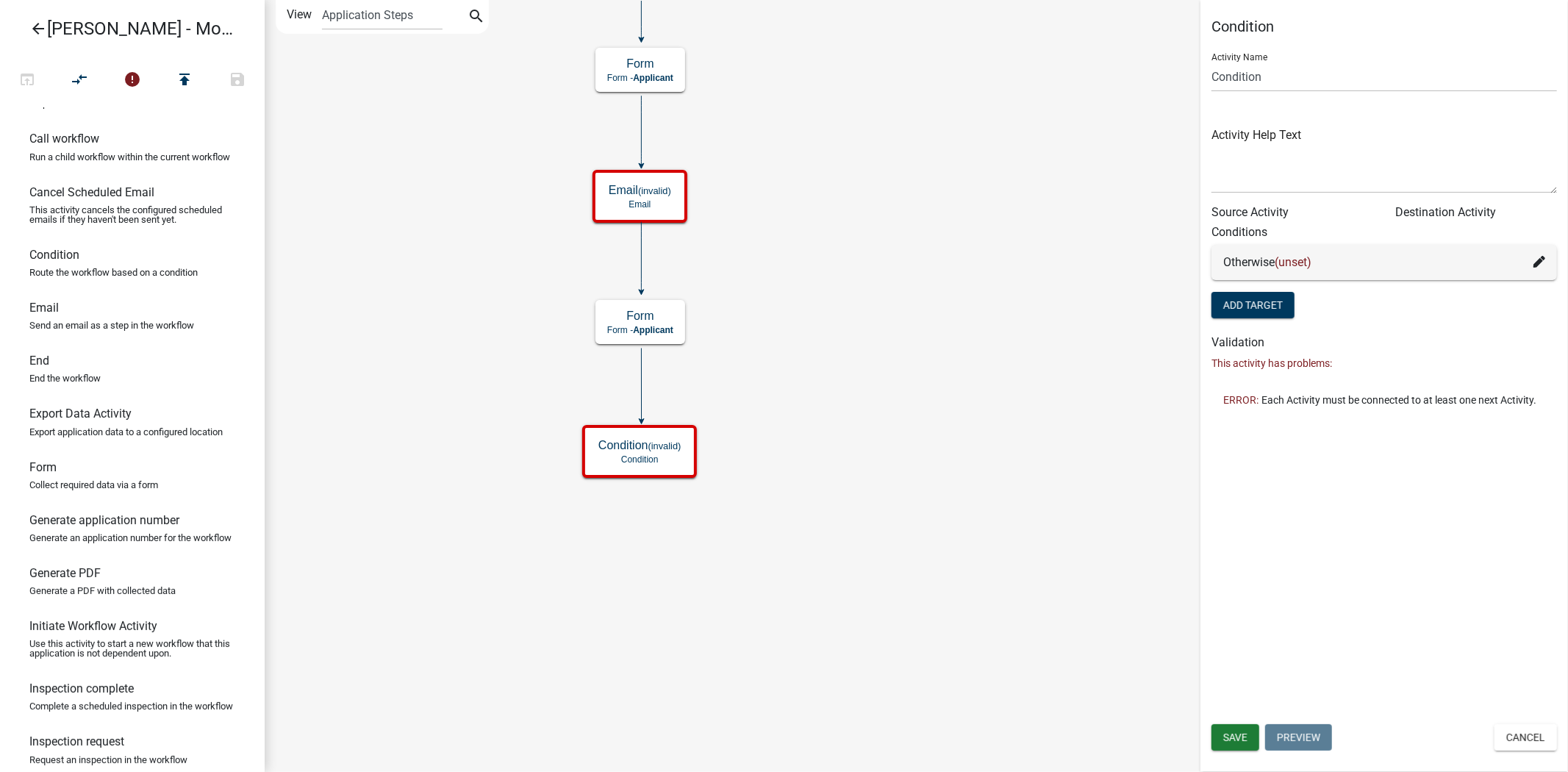
click at [114, 330] on p "Send an email as a step in the workflow" at bounding box center [112, 325] width 164 height 10
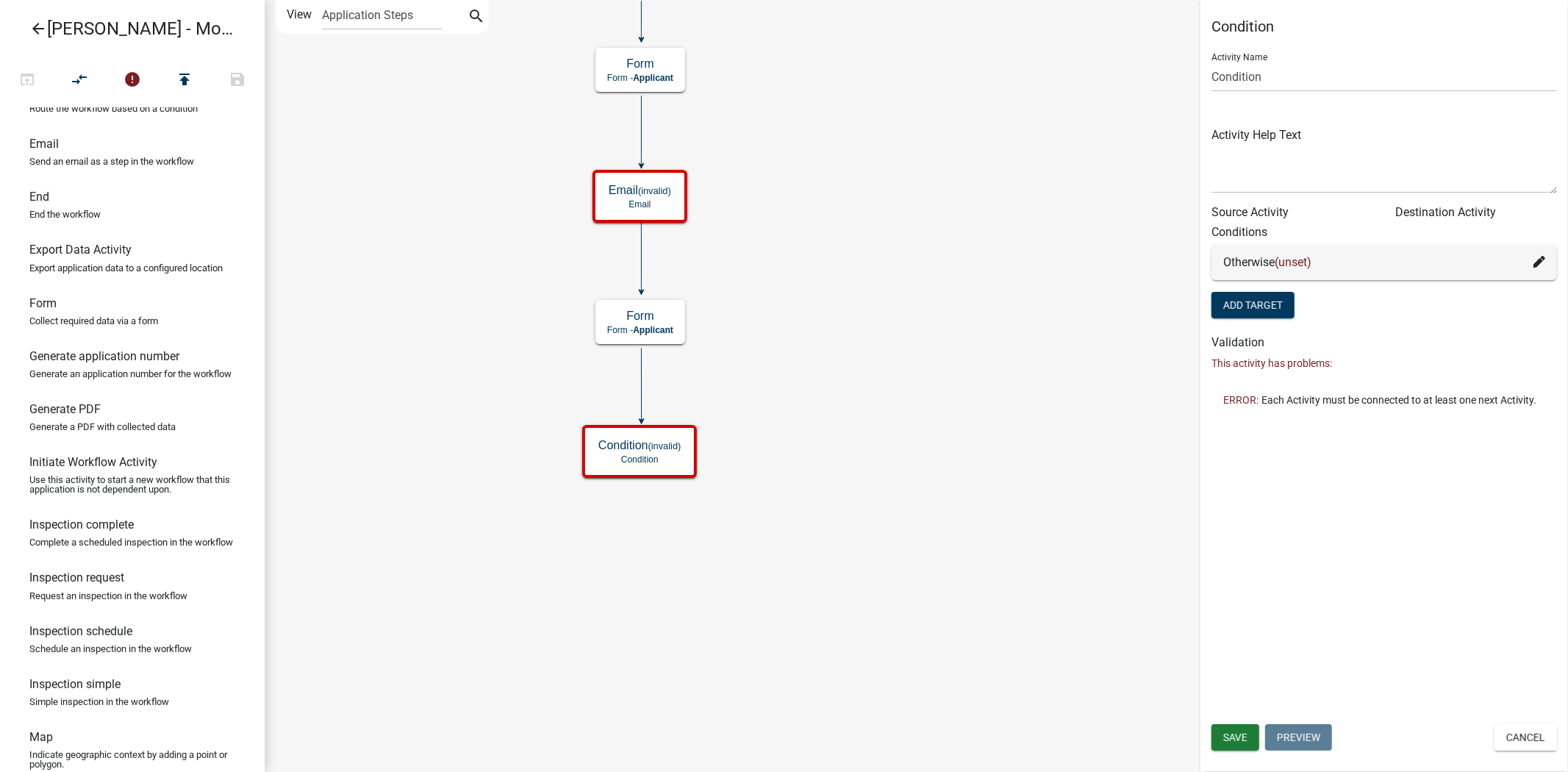
scroll to position [272, 0]
drag, startPoint x: 53, startPoint y: 168, endPoint x: 604, endPoint y: 547, distance: 668.8
click at [604, 547] on div "arrow_back [PERSON_NAME] - Module 2. Soil Analysis Request - Build a Workflow o…" at bounding box center [784, 386] width 1568 height 772
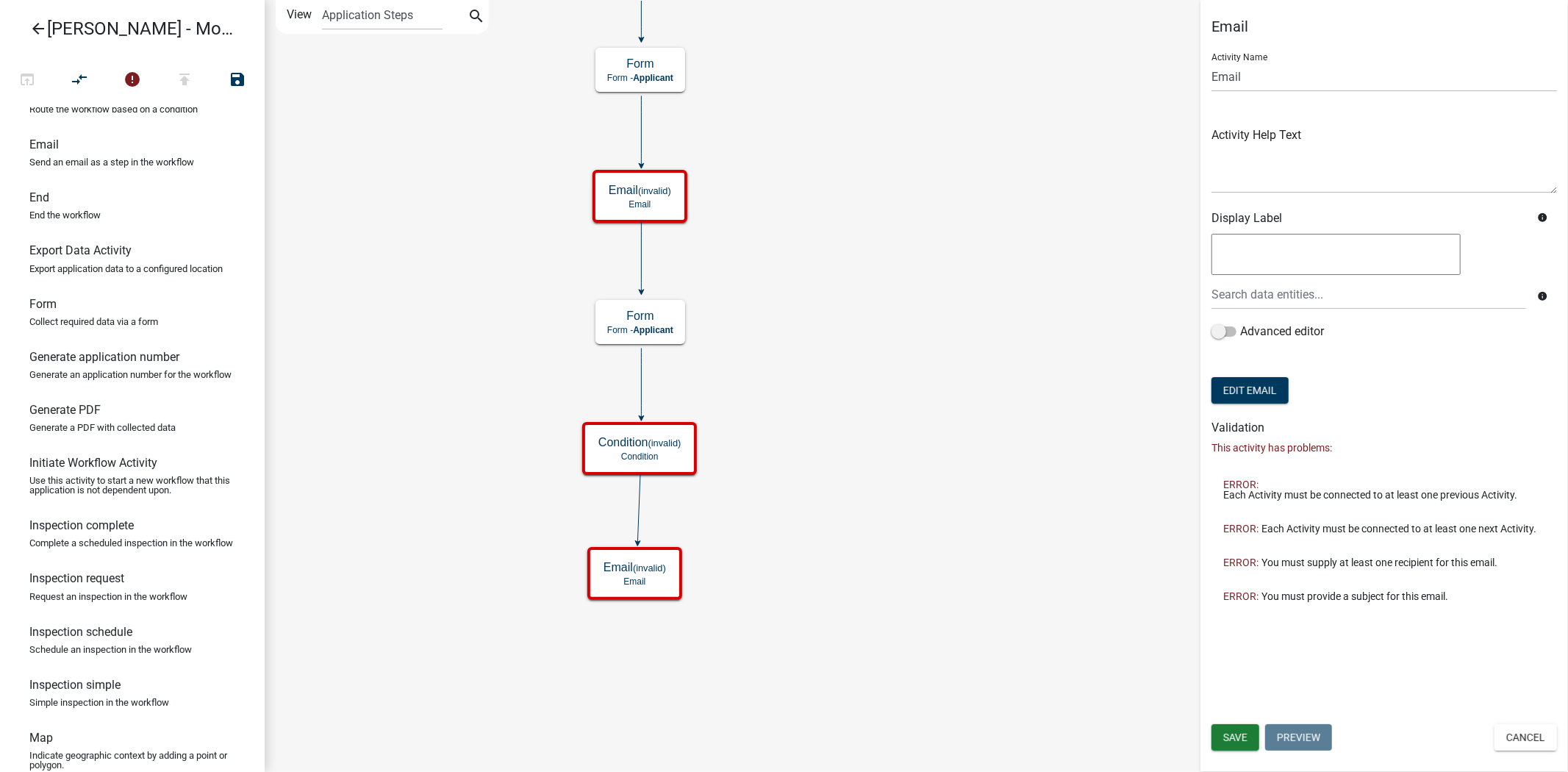
click at [583, 534] on icon "Start Start - Applicant Parcel search Parcel search - Applicant Require User Re…" at bounding box center [916, 386] width 1301 height 770
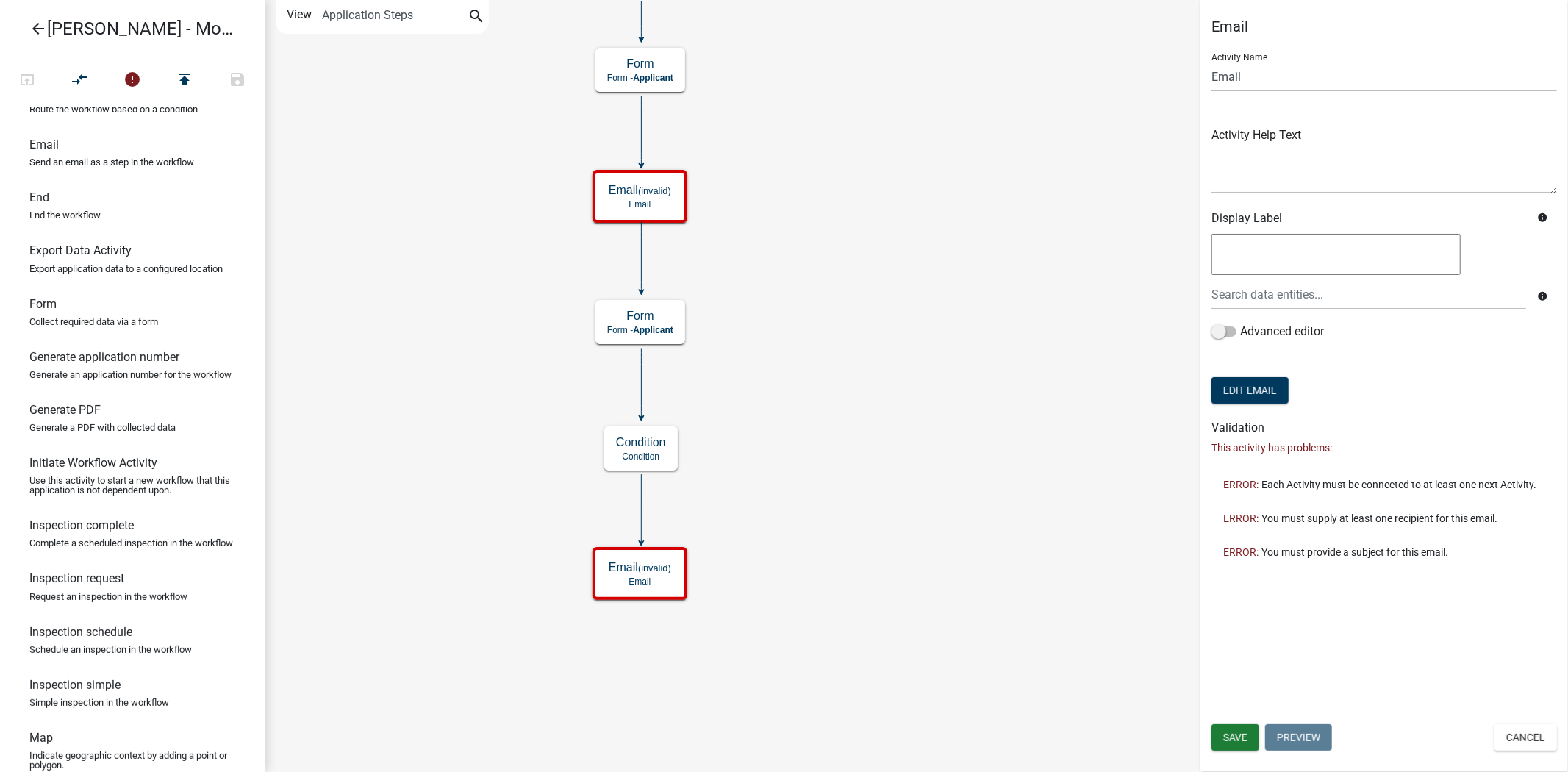
click at [718, 550] on icon "Start Start - Applicant Parcel search Parcel search - Applicant Require User Re…" at bounding box center [916, 386] width 1301 height 770
drag, startPoint x: 81, startPoint y: 166, endPoint x: 608, endPoint y: 665, distance: 725.8
click at [608, 665] on div "arrow_back [PERSON_NAME] - Module 2. Soil Analysis Request - Build a Workflow o…" at bounding box center [784, 386] width 1568 height 772
click at [507, 596] on icon "Start Start - Applicant Parcel search Parcel search - Applicant Require User Re…" at bounding box center [916, 386] width 1301 height 770
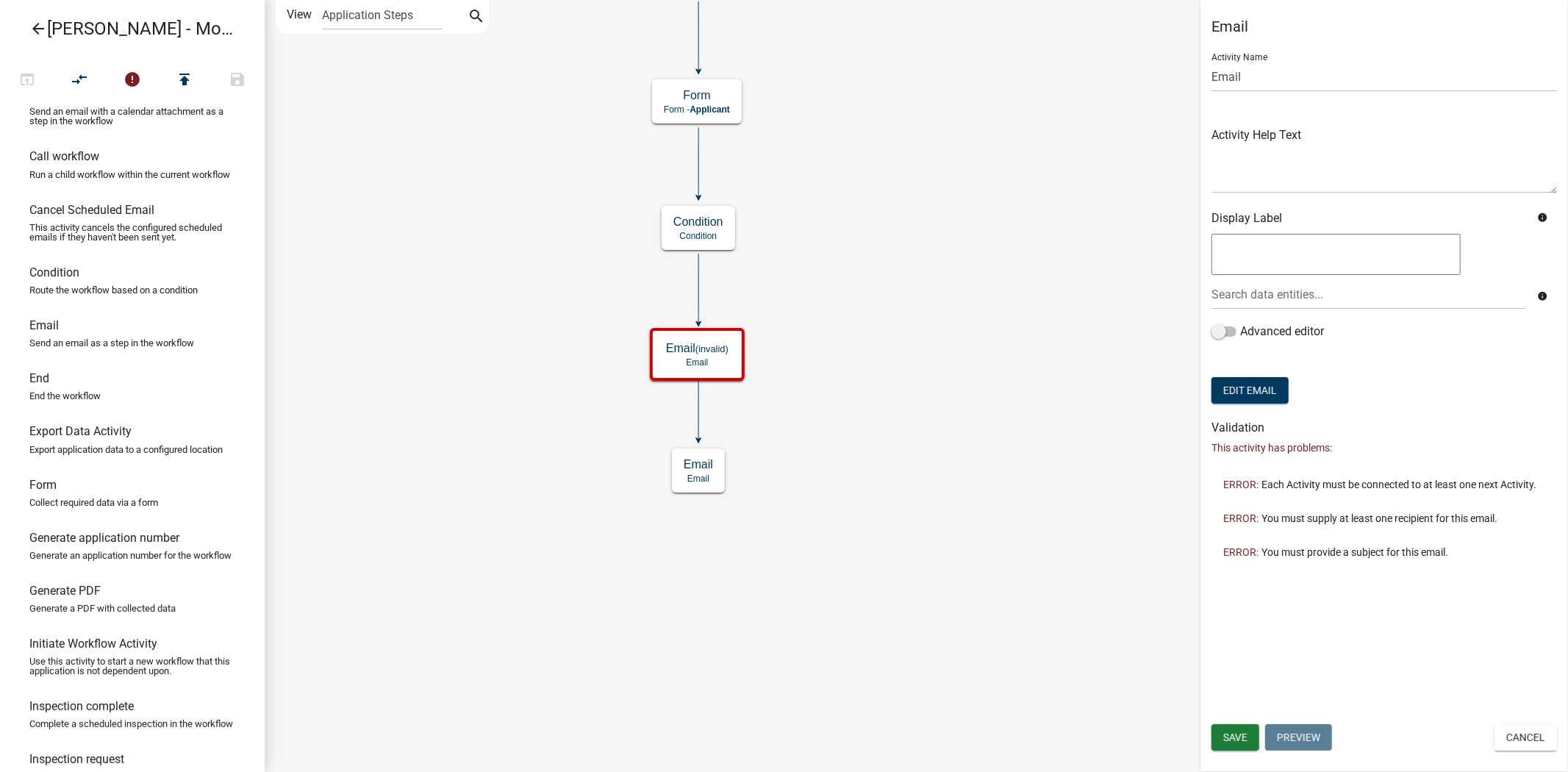
scroll to position [104, 0]
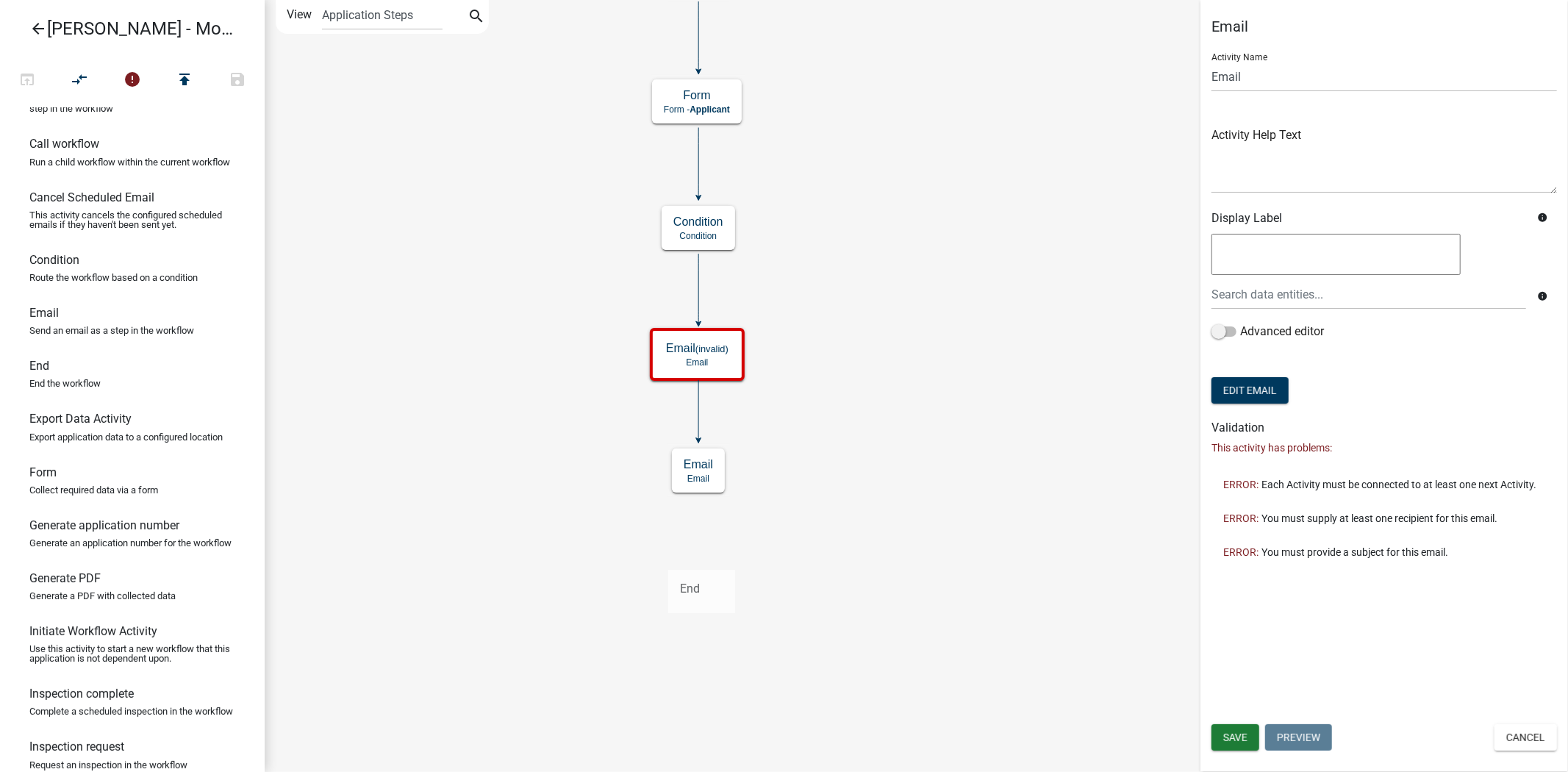
drag, startPoint x: 117, startPoint y: 384, endPoint x: 667, endPoint y: 556, distance: 576.3
click at [667, 556] on div "arrow_back [PERSON_NAME] - Module 2. Soil Analysis Request - Build a Workflow o…" at bounding box center [784, 386] width 1568 height 772
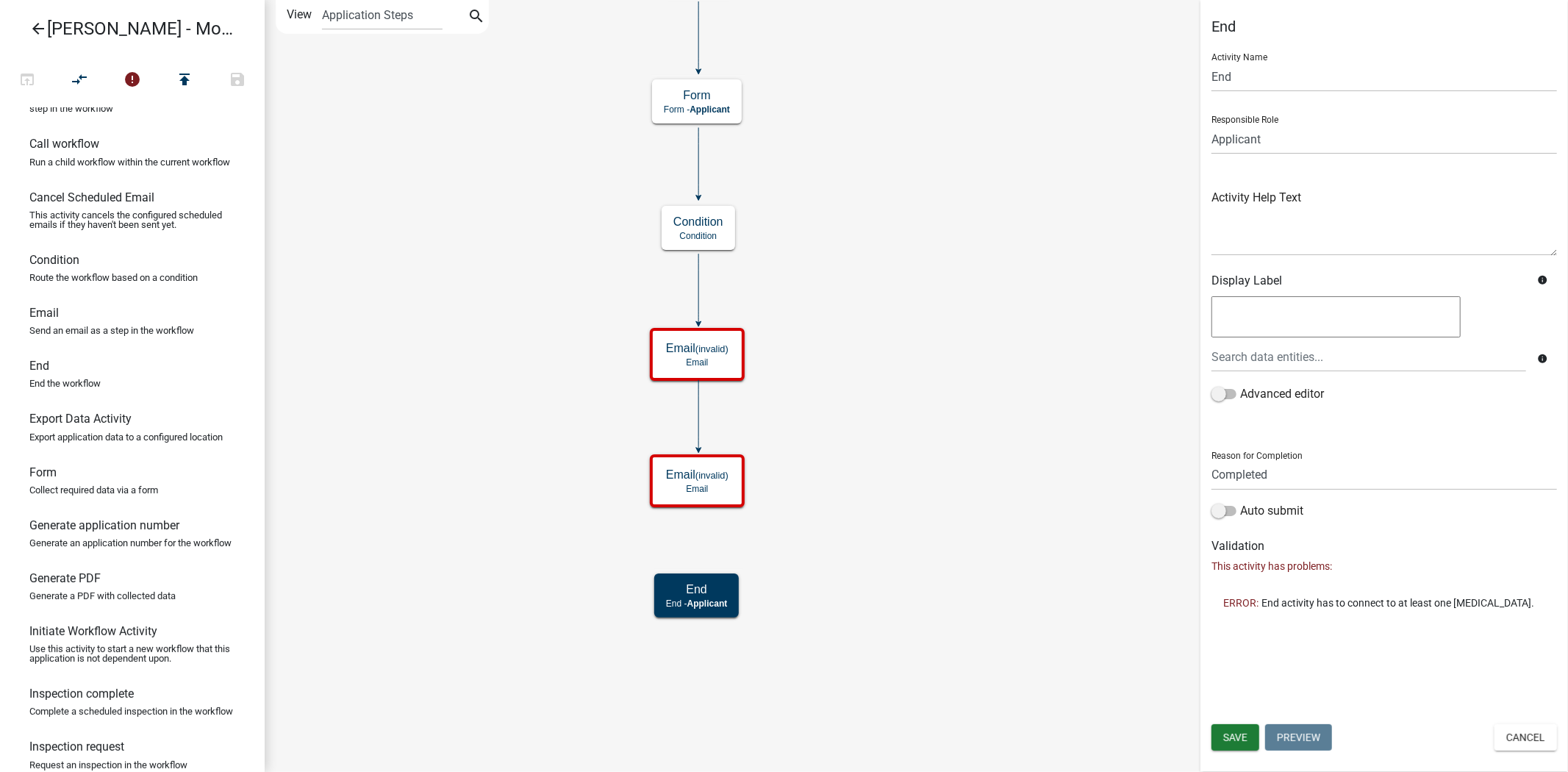
click at [583, 554] on icon "Start Start - Applicant Parcel search Parcel search - Applicant Require User Re…" at bounding box center [916, 386] width 1301 height 770
click at [510, 438] on icon "Start Start - Applicant Parcel search Parcel search - Applicant Require User Re…" at bounding box center [916, 386] width 1301 height 770
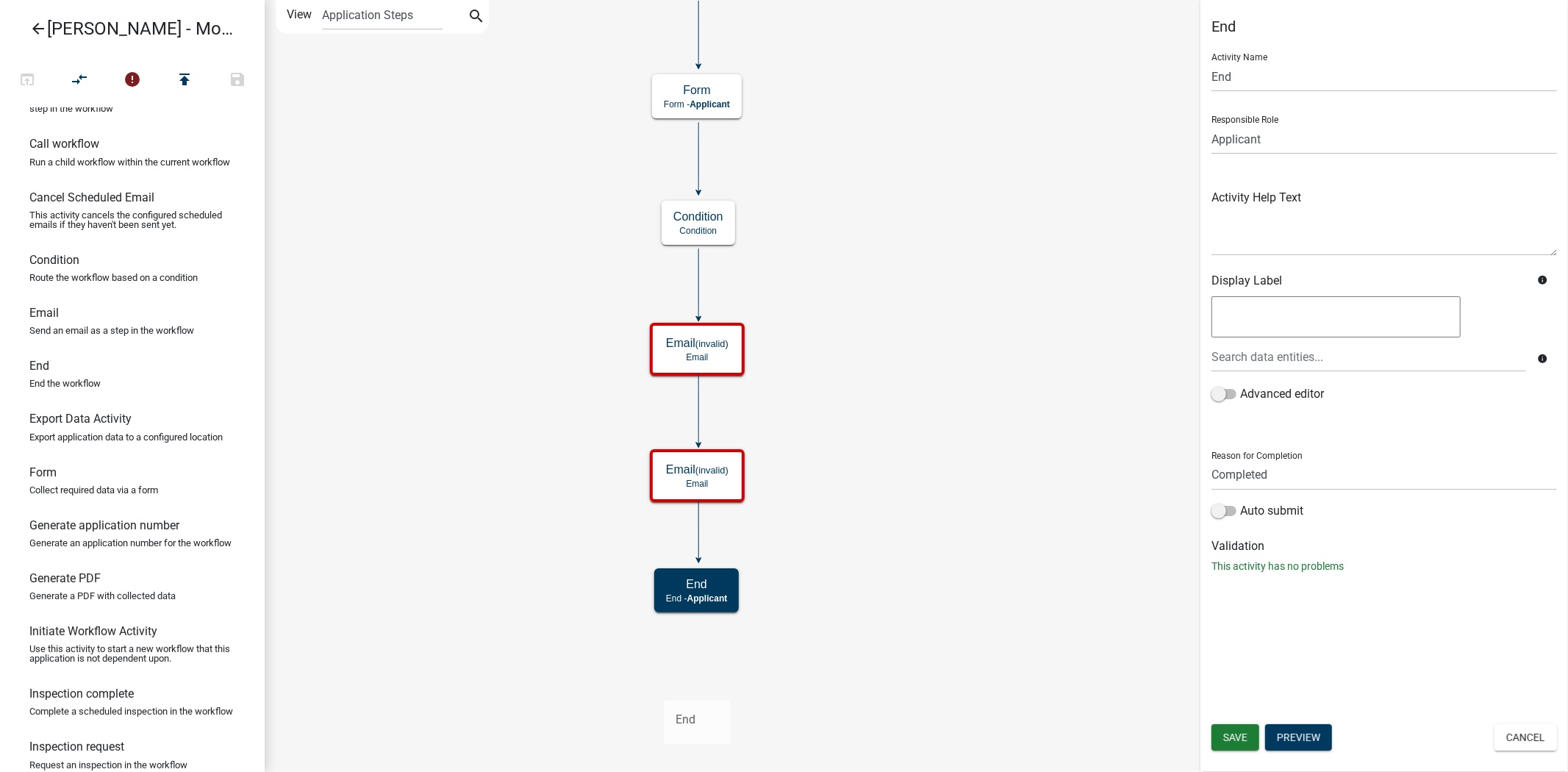
drag, startPoint x: 83, startPoint y: 382, endPoint x: 663, endPoint y: 687, distance: 655.3
click at [663, 687] on div "arrow_back [PERSON_NAME] - Module 2. Soil Analysis Request - Build a Workflow o…" at bounding box center [784, 386] width 1568 height 772
click at [797, 678] on icon "Start Start - Applicant Parcel search Parcel search - Applicant Require User Re…" at bounding box center [916, 386] width 1301 height 770
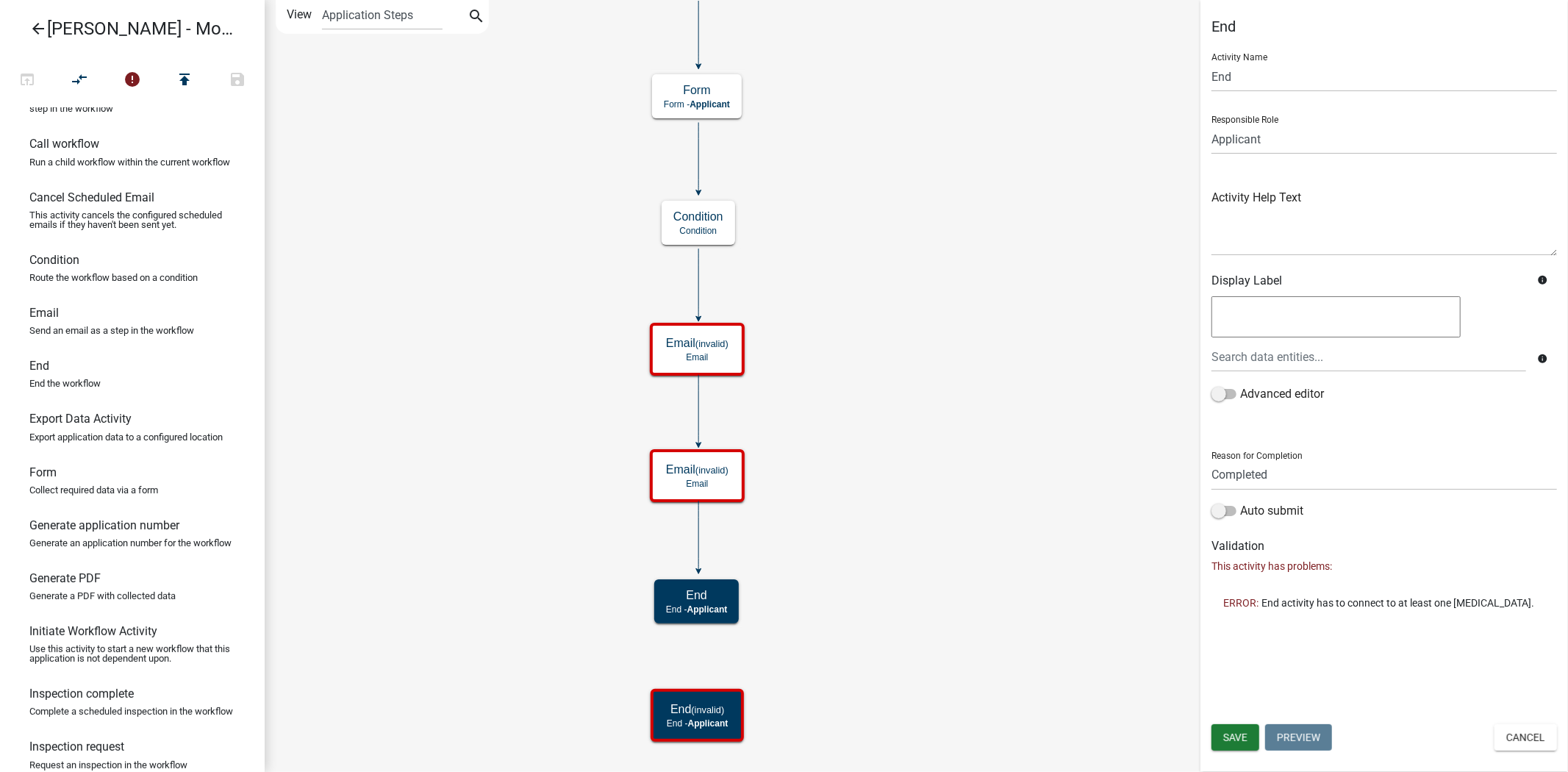
click at [633, 677] on icon "Start Start - Applicant Parcel search Parcel search - Applicant Require User Re…" at bounding box center [916, 386] width 1301 height 770
click at [603, 647] on icon "Start Start - Applicant Parcel search Parcel search - Applicant Require User Re…" at bounding box center [916, 386] width 1301 height 770
